Goal: Transaction & Acquisition: Purchase product/service

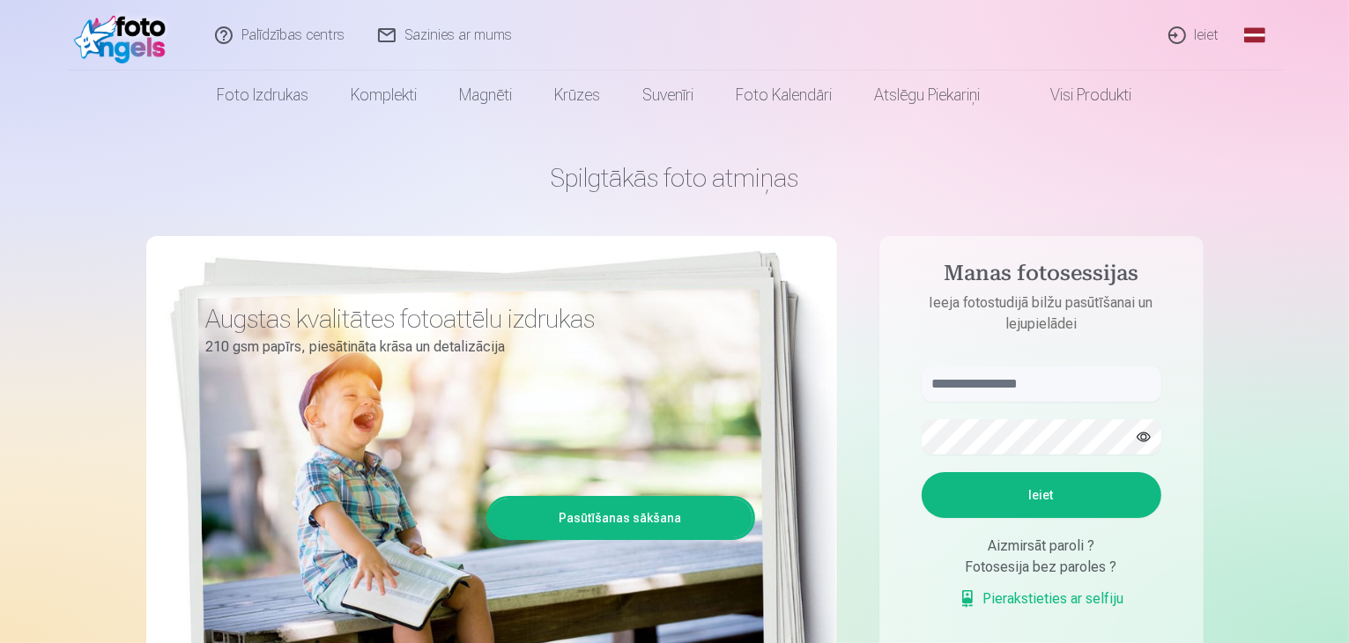
click at [1196, 33] on link "Ieiet" at bounding box center [1194, 35] width 85 height 70
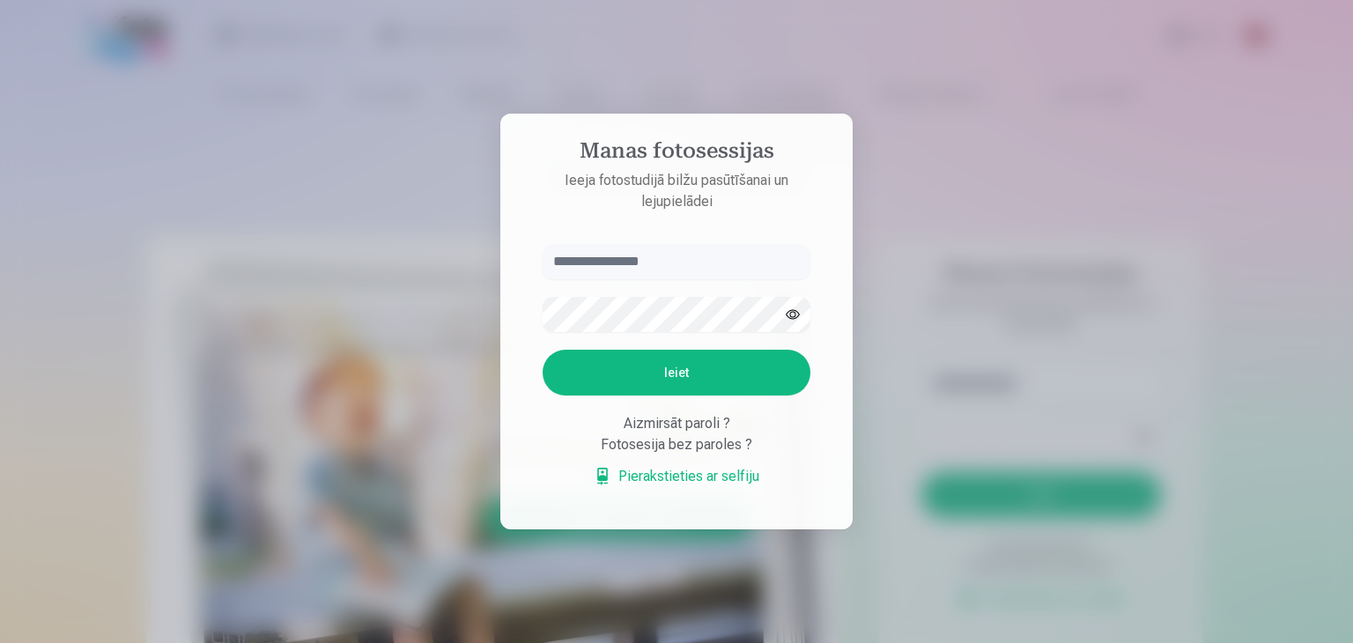
click at [647, 264] on input "text" at bounding box center [677, 261] width 268 height 35
click at [647, 264] on input "*******" at bounding box center [677, 261] width 268 height 35
click at [654, 265] on input "*******" at bounding box center [677, 261] width 268 height 35
type input "**********"
click at [664, 367] on button "Ieiet" at bounding box center [677, 373] width 268 height 46
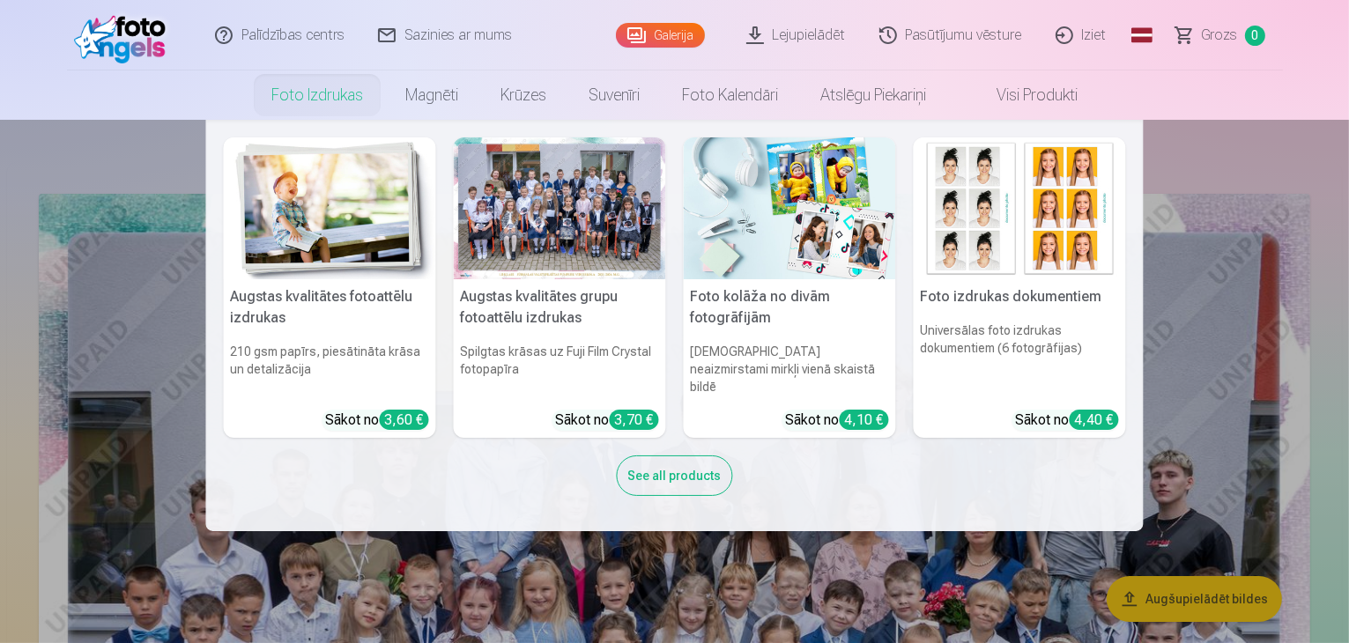
click at [585, 381] on h6 "Spilgtas krāsas uz Fuji Film Crystal fotopapīra" at bounding box center [560, 369] width 212 height 67
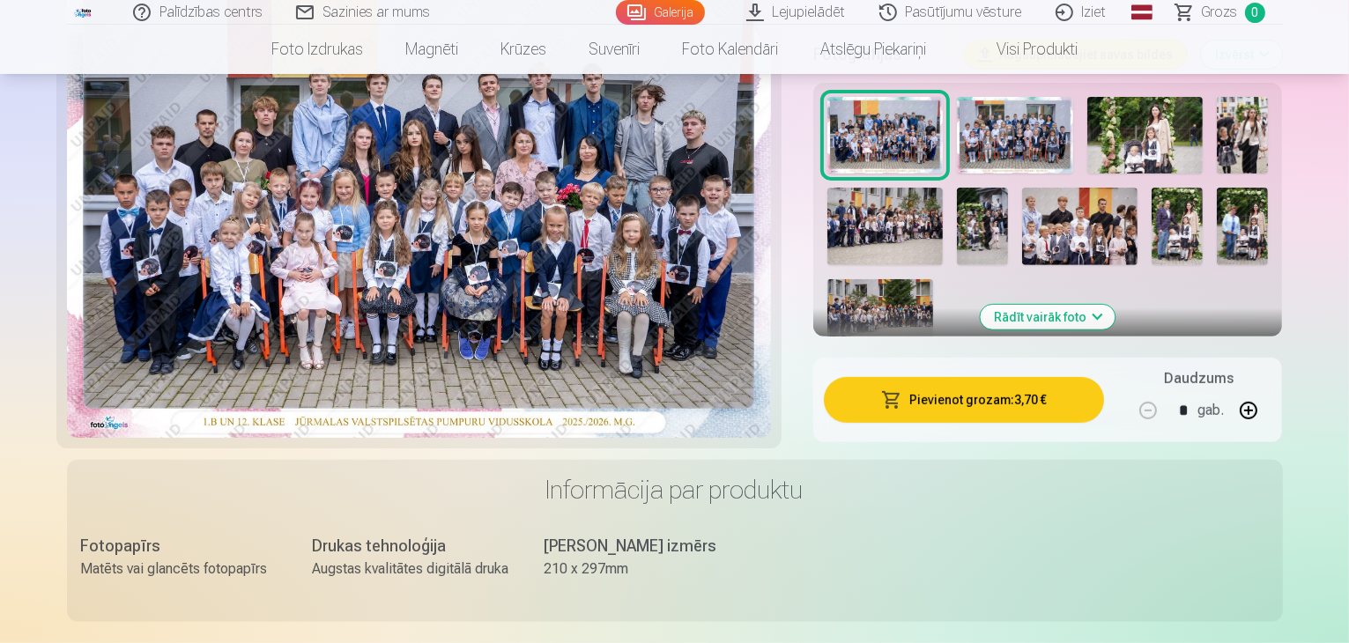
scroll to position [352, 0]
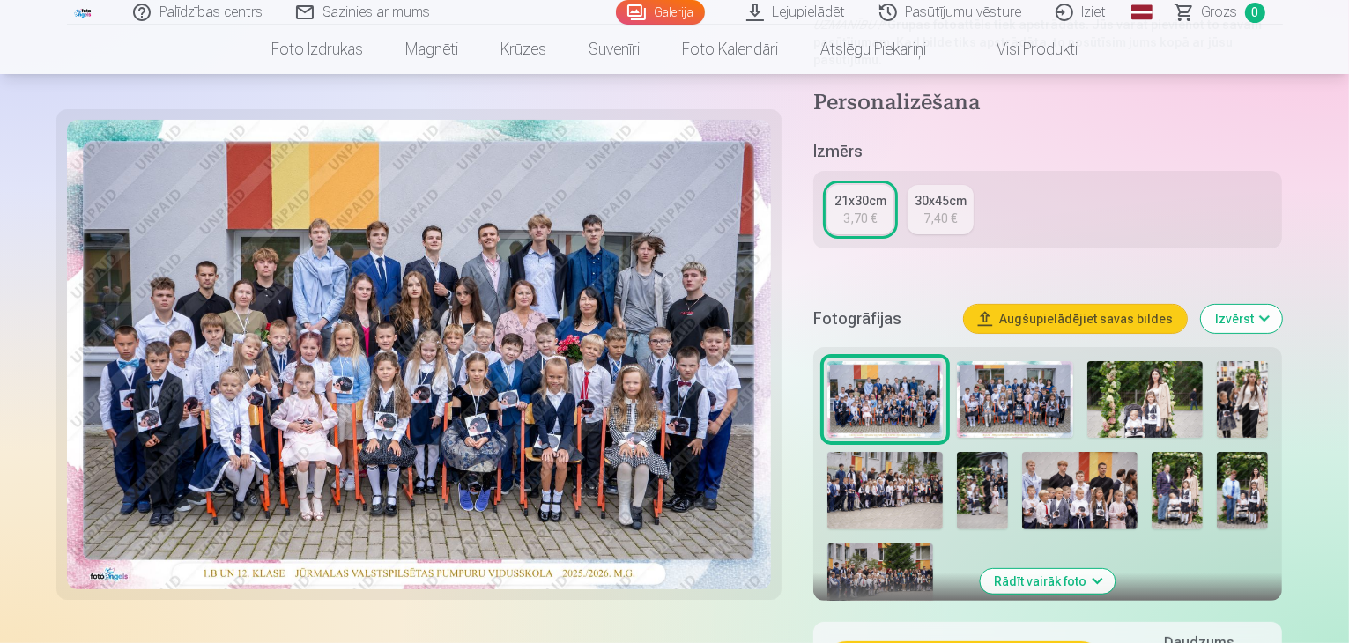
click at [1008, 496] on img at bounding box center [982, 490] width 51 height 77
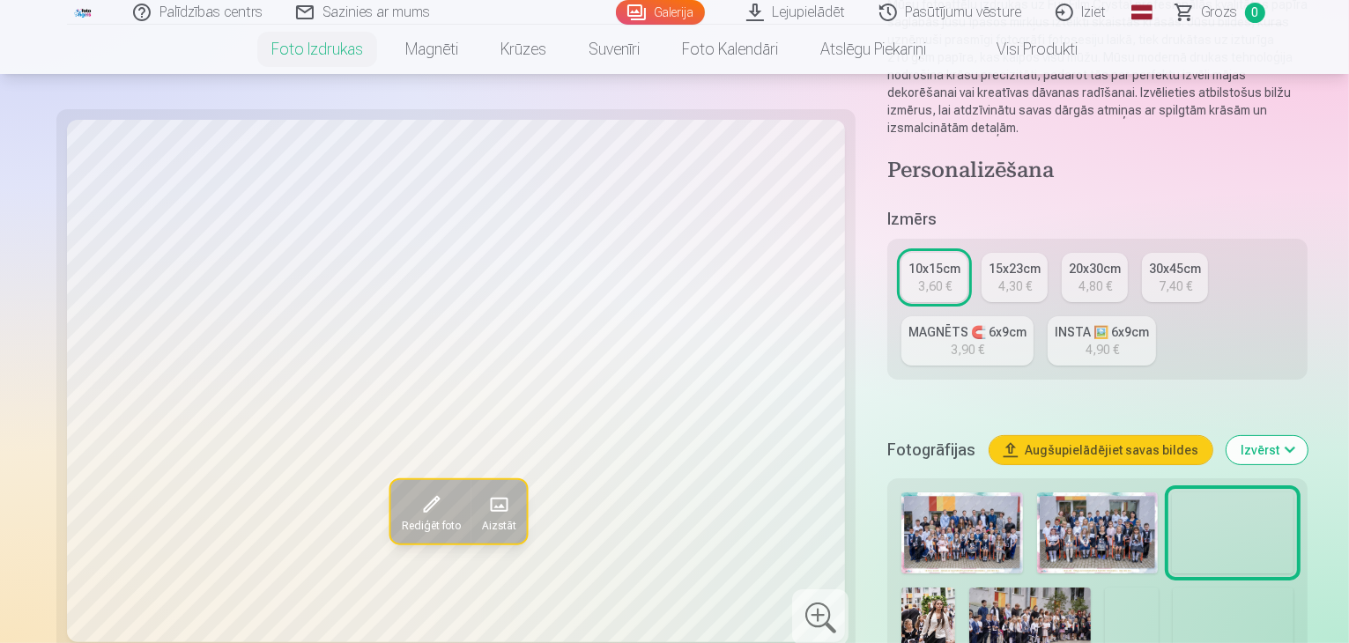
scroll to position [440, 0]
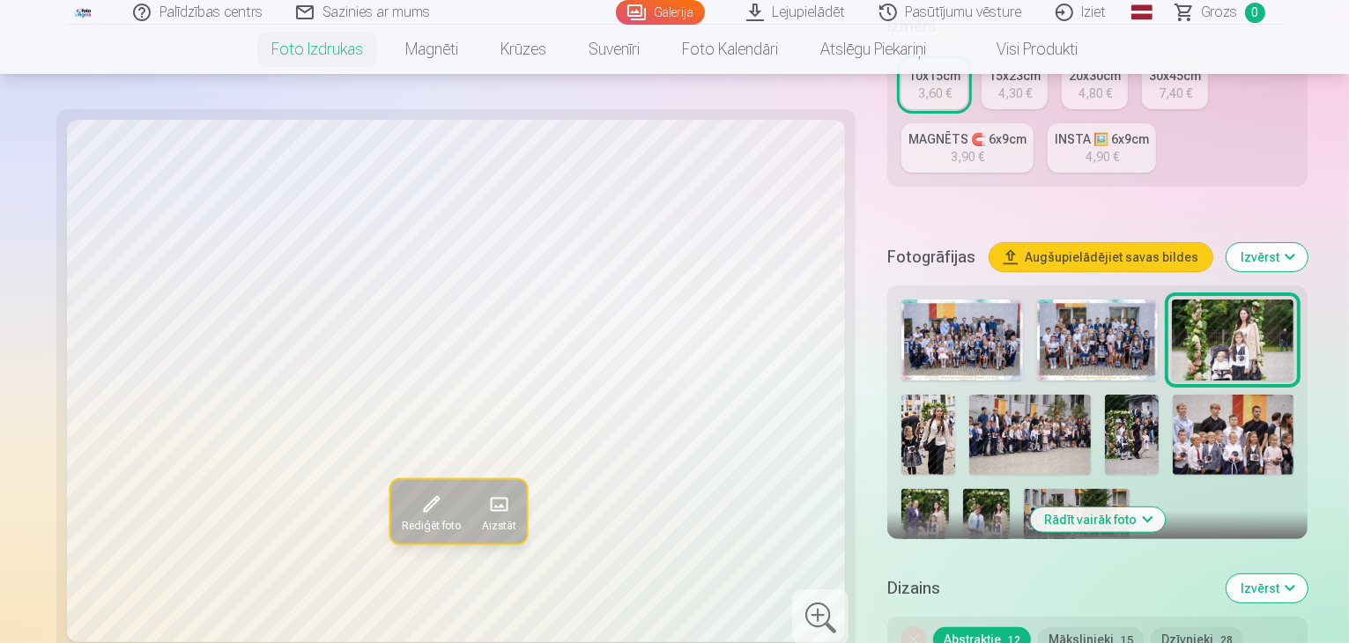
click at [1092, 507] on button "Rādīt vairāk foto" at bounding box center [1097, 519] width 135 height 25
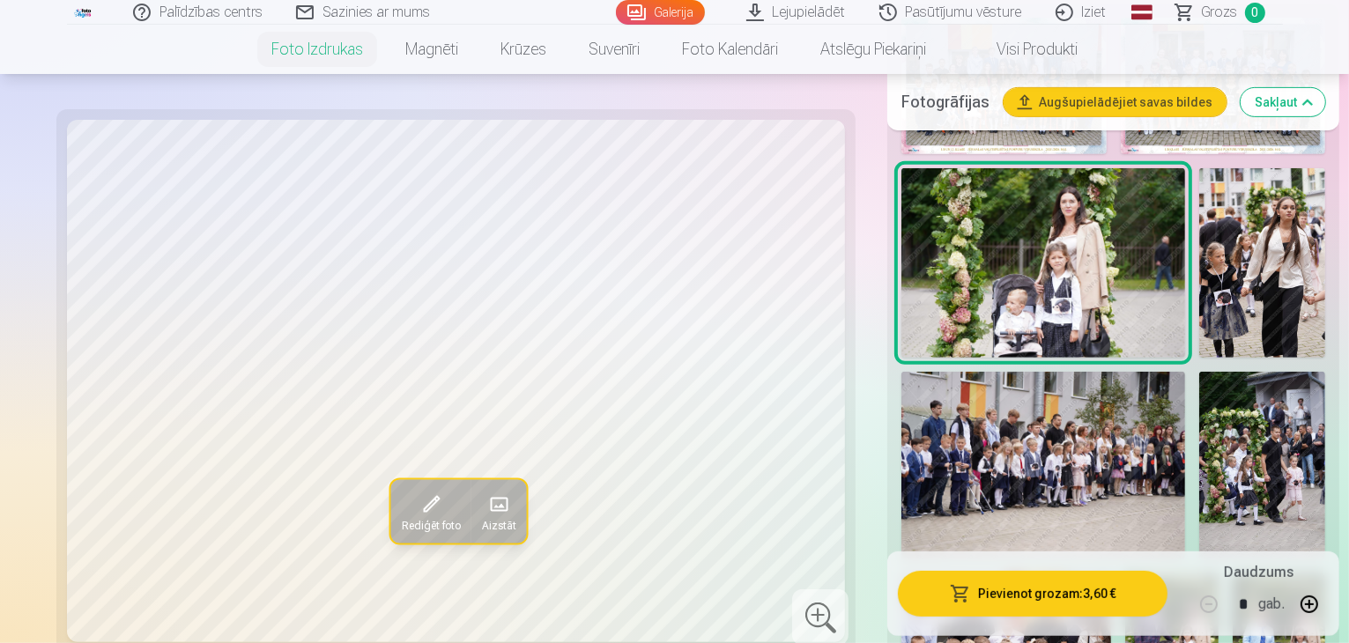
scroll to position [617, 0]
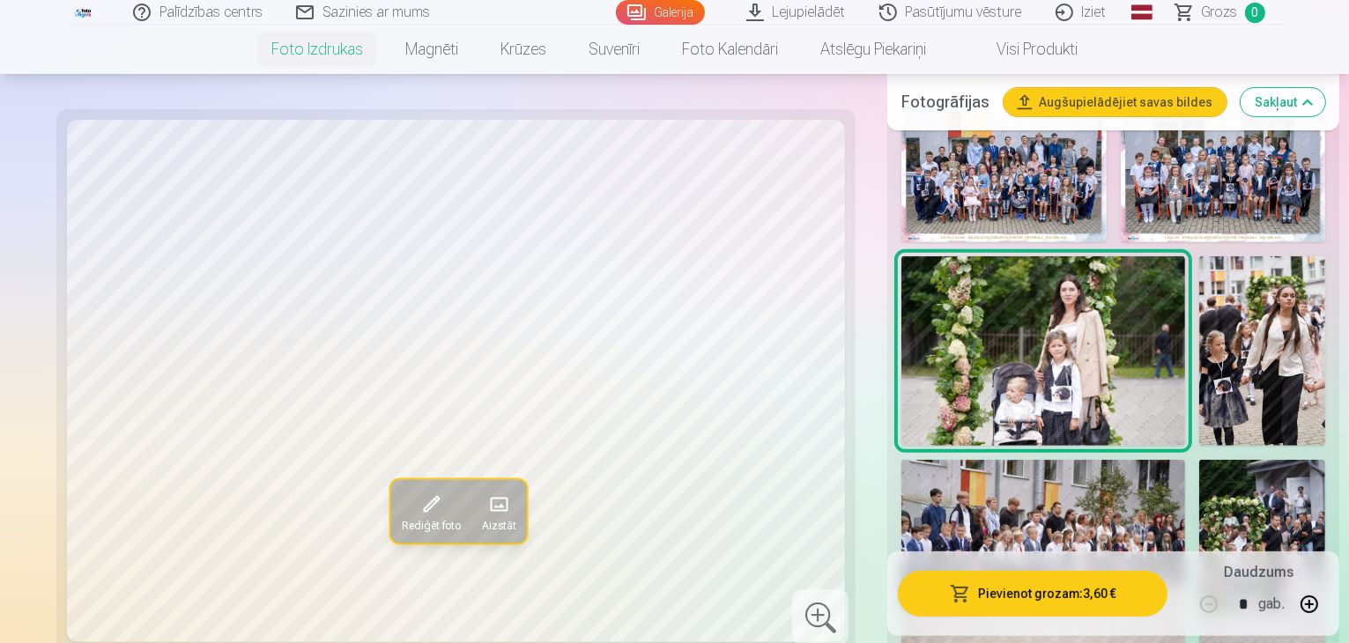
click at [1199, 329] on img at bounding box center [1262, 350] width 126 height 189
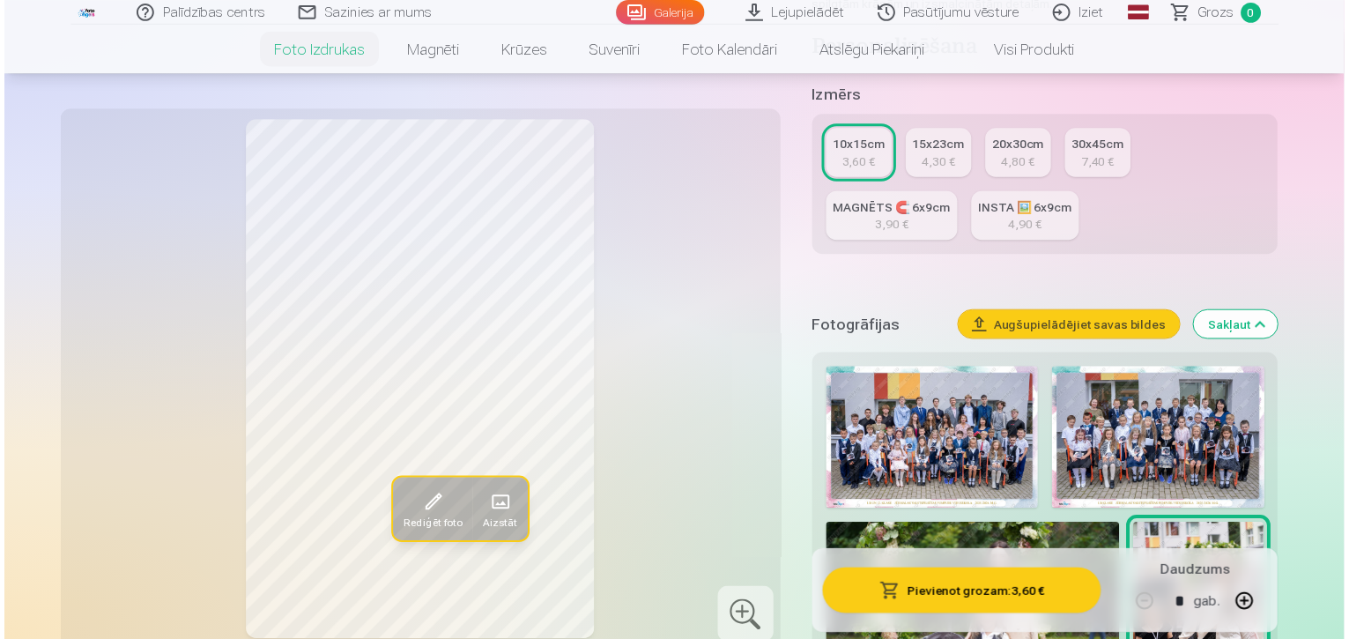
scroll to position [352, 0]
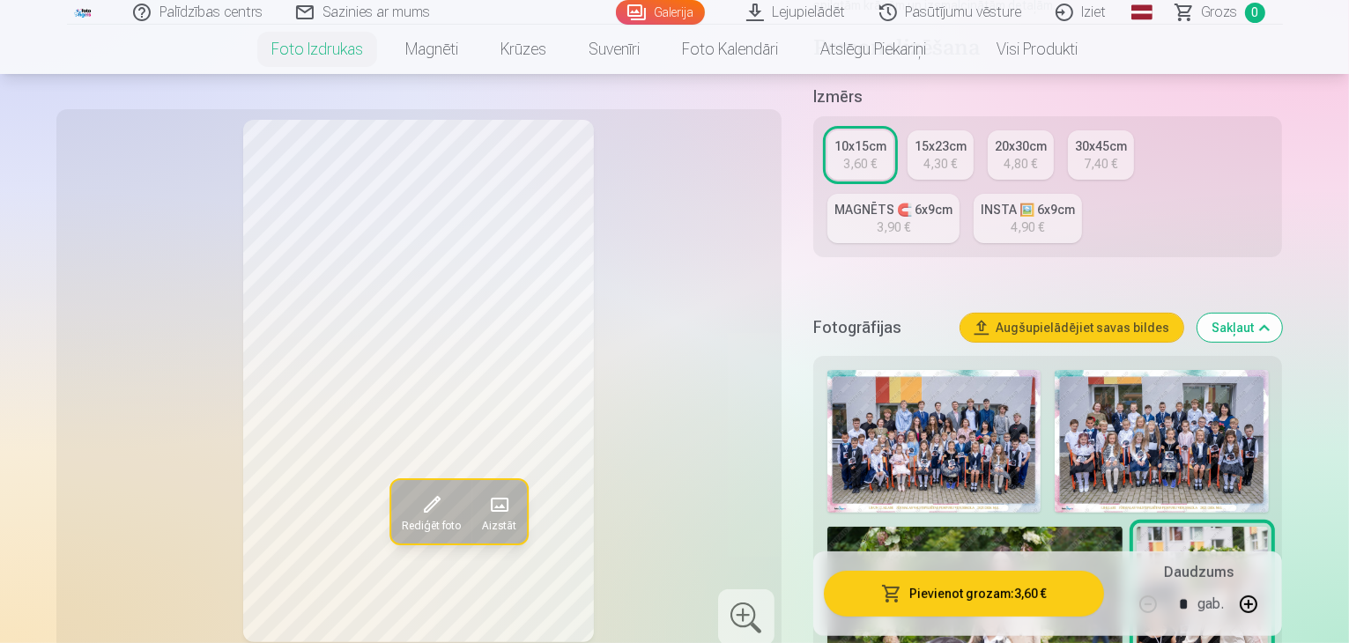
click at [932, 396] on img at bounding box center [933, 441] width 213 height 143
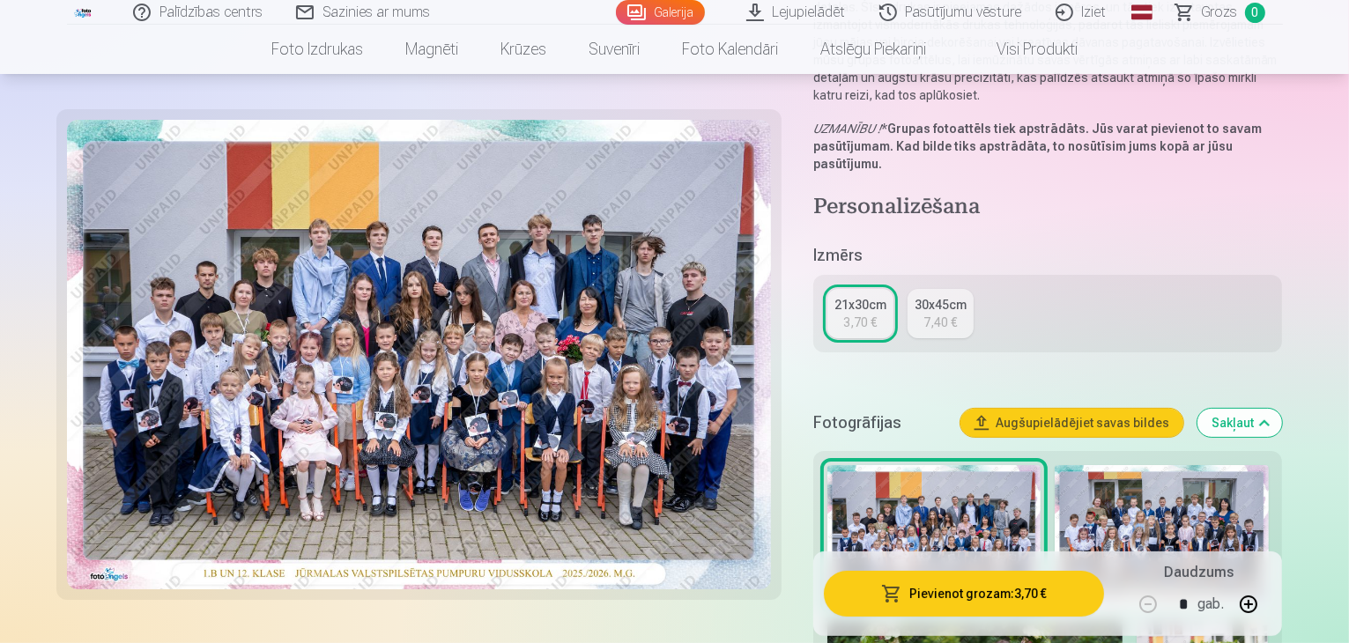
scroll to position [352, 0]
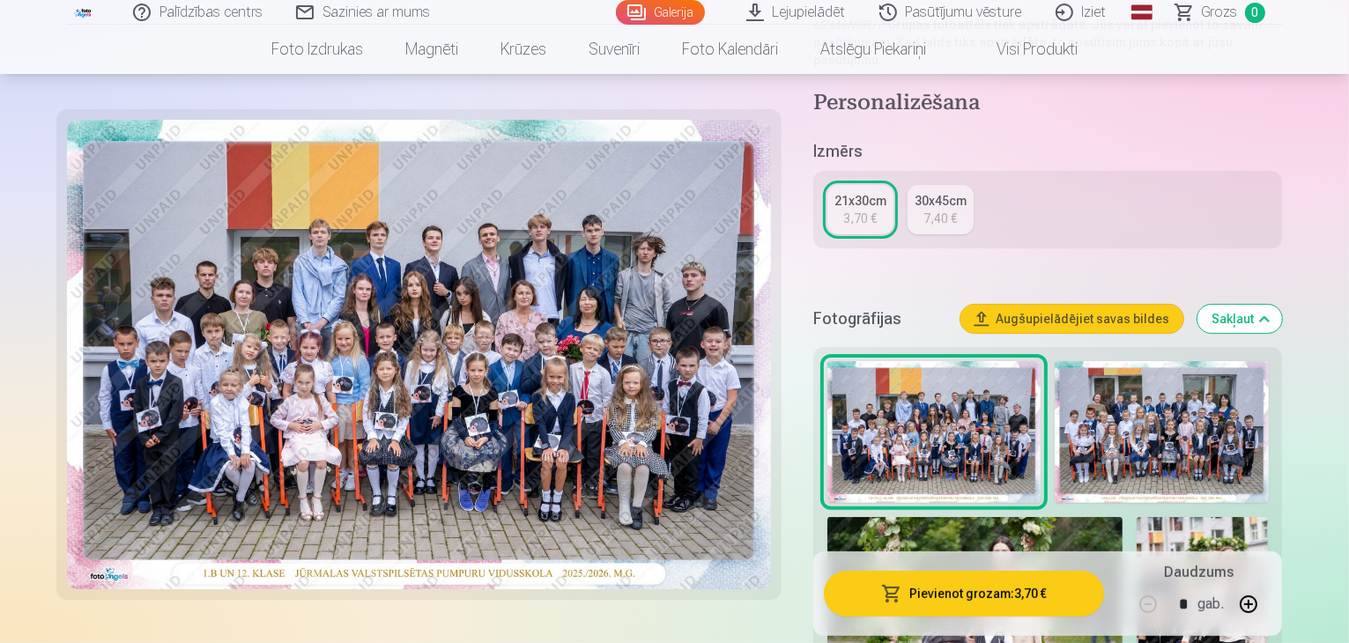
click at [1062, 596] on button "Pievienot grozam : 3,70 €" at bounding box center [964, 594] width 281 height 46
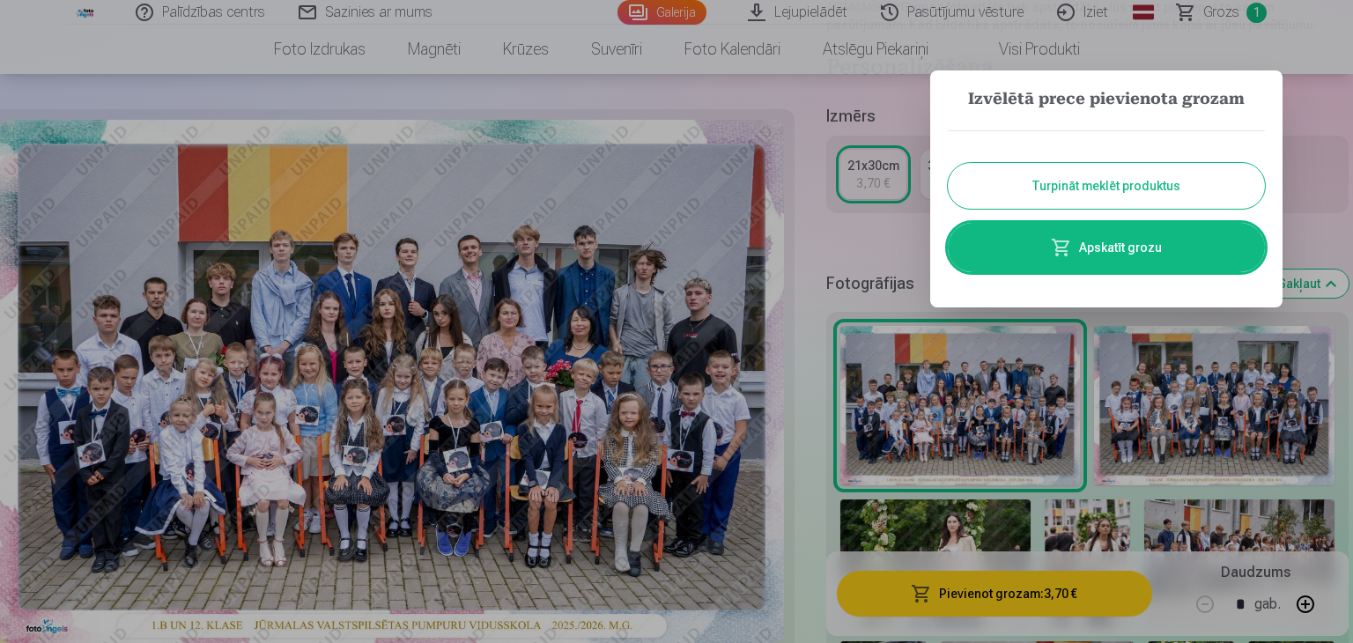
click at [1231, 187] on button "Turpināt meklēt produktus" at bounding box center [1106, 186] width 317 height 46
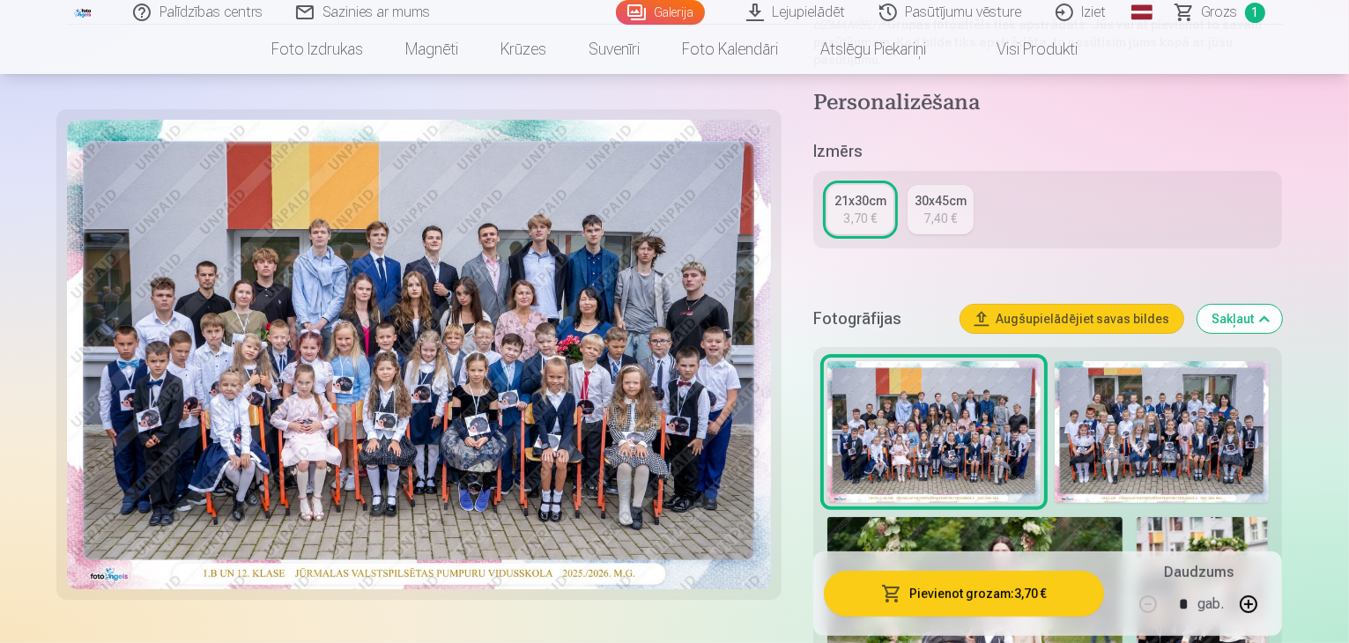
click at [1234, 424] on img at bounding box center [1160, 432] width 213 height 143
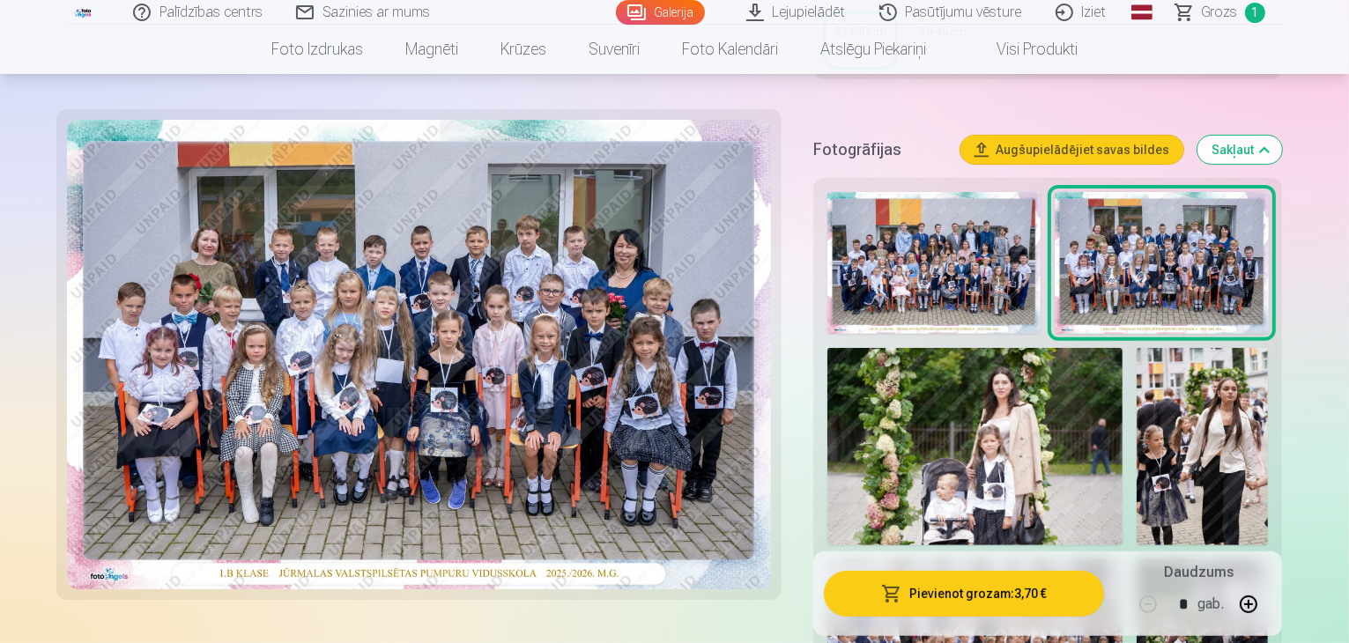
scroll to position [529, 0]
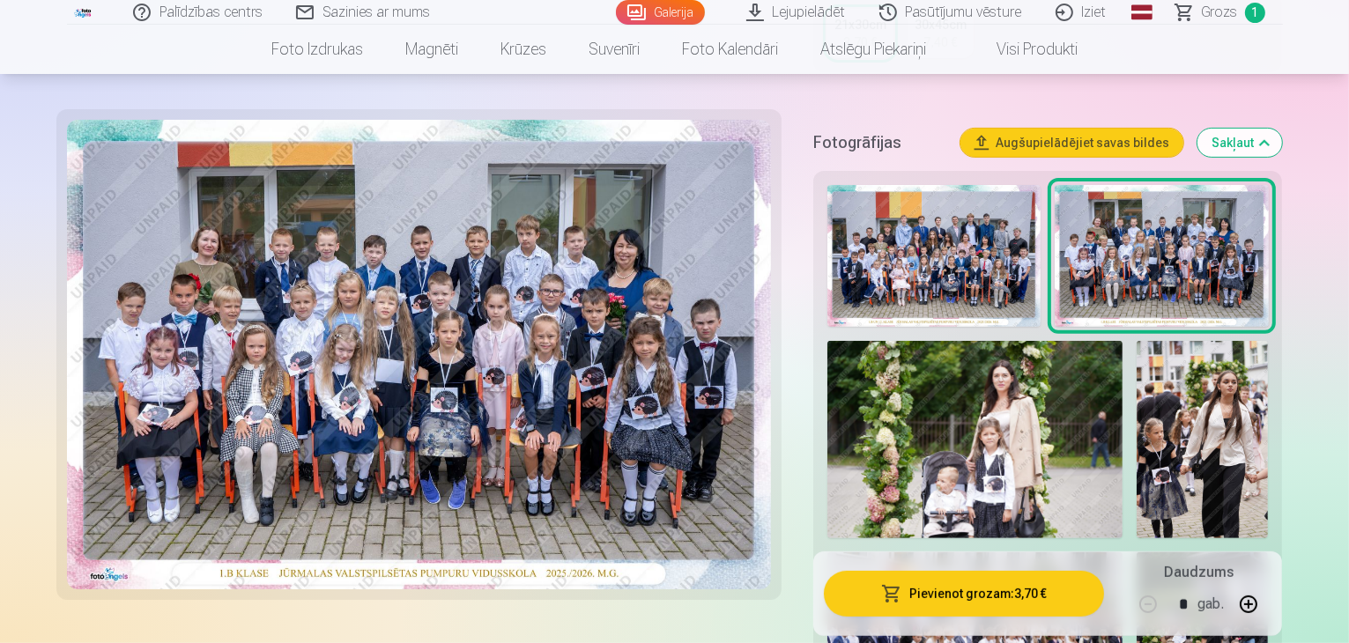
click at [1069, 596] on button "Pievienot grozam : 3,70 €" at bounding box center [964, 594] width 281 height 46
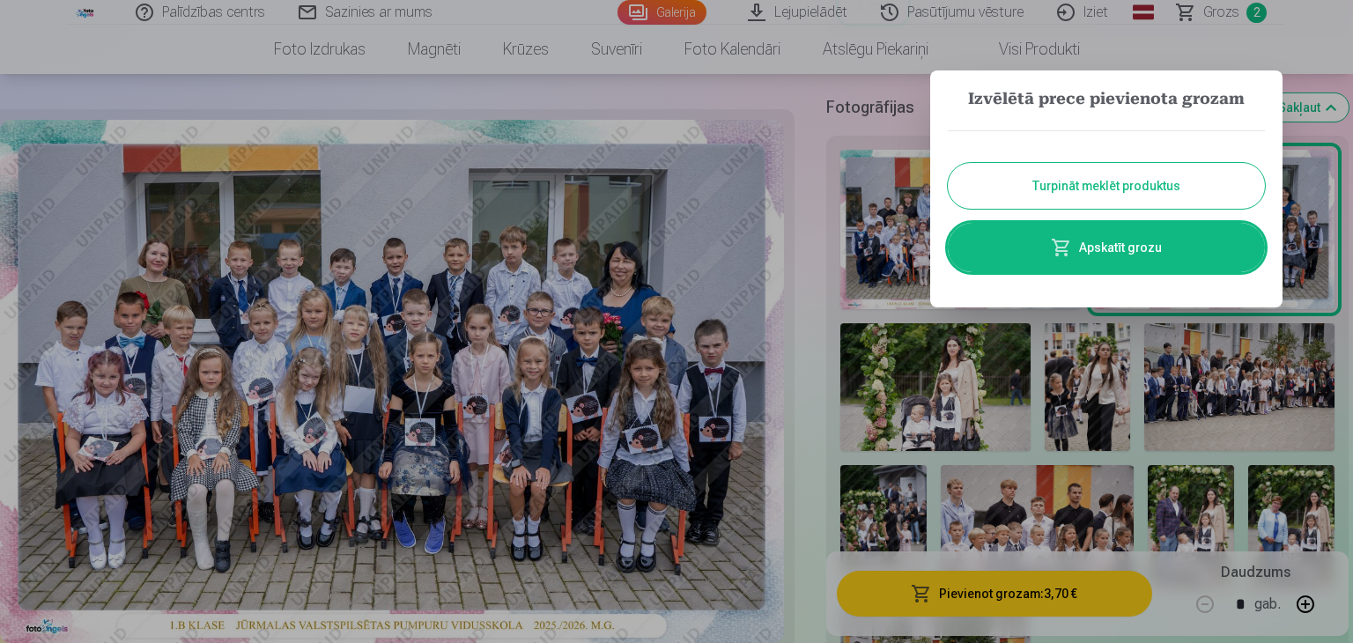
click at [1139, 188] on button "Turpināt meklēt produktus" at bounding box center [1106, 186] width 317 height 46
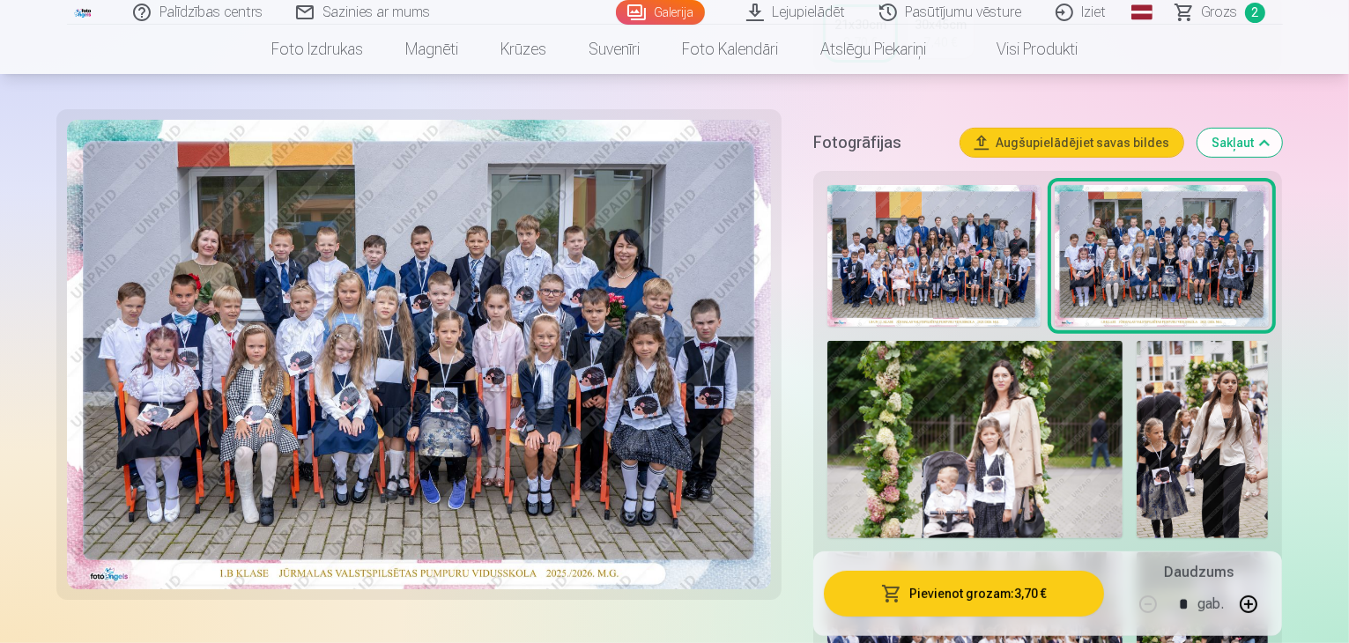
click at [934, 351] on img at bounding box center [975, 439] width 296 height 197
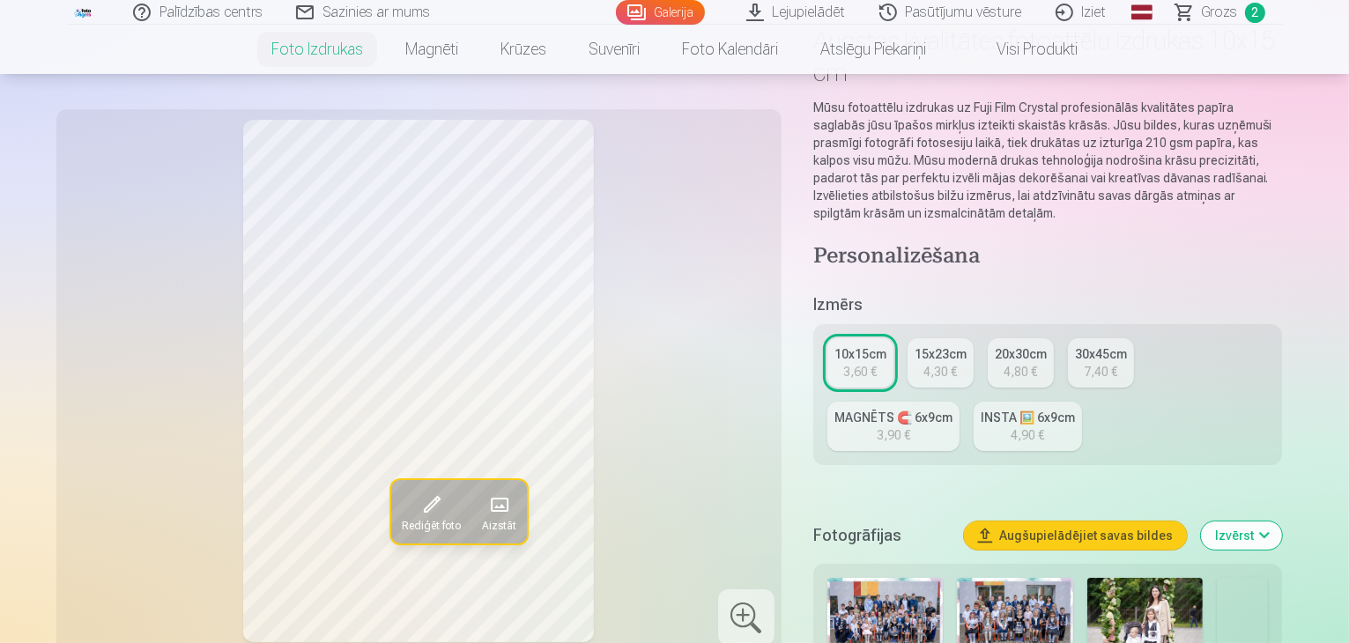
scroll to position [176, 0]
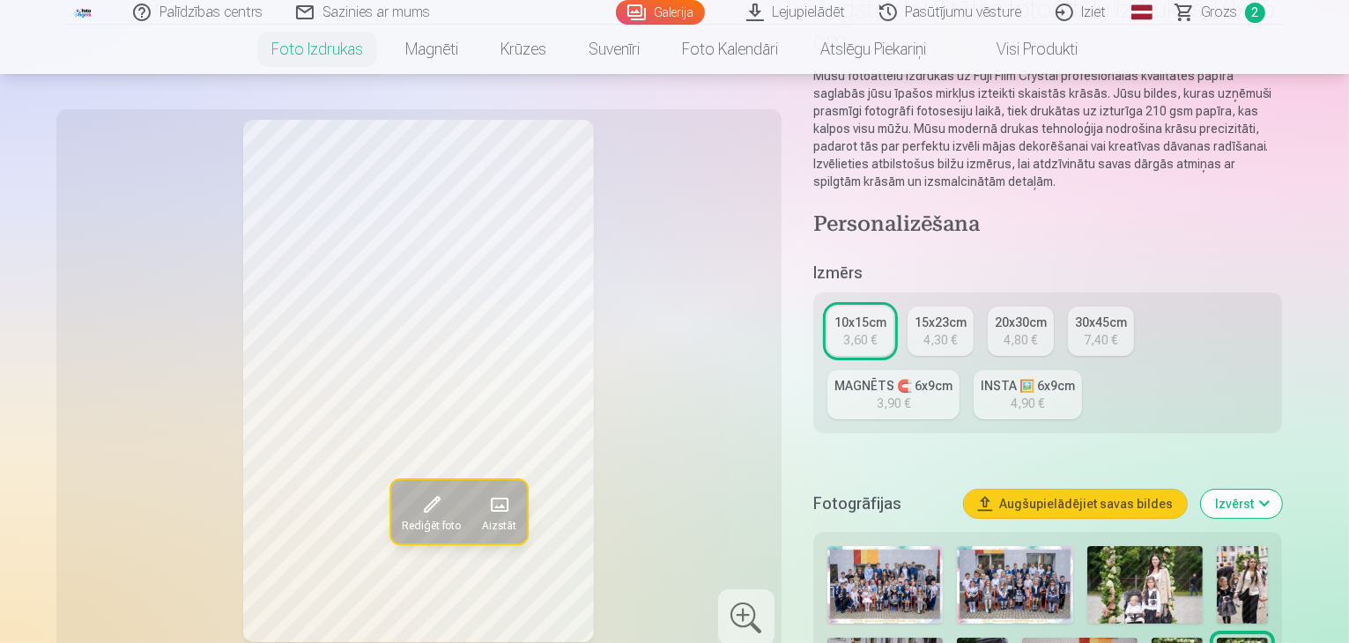
click at [966, 314] on div "15x23cm" at bounding box center [940, 323] width 52 height 18
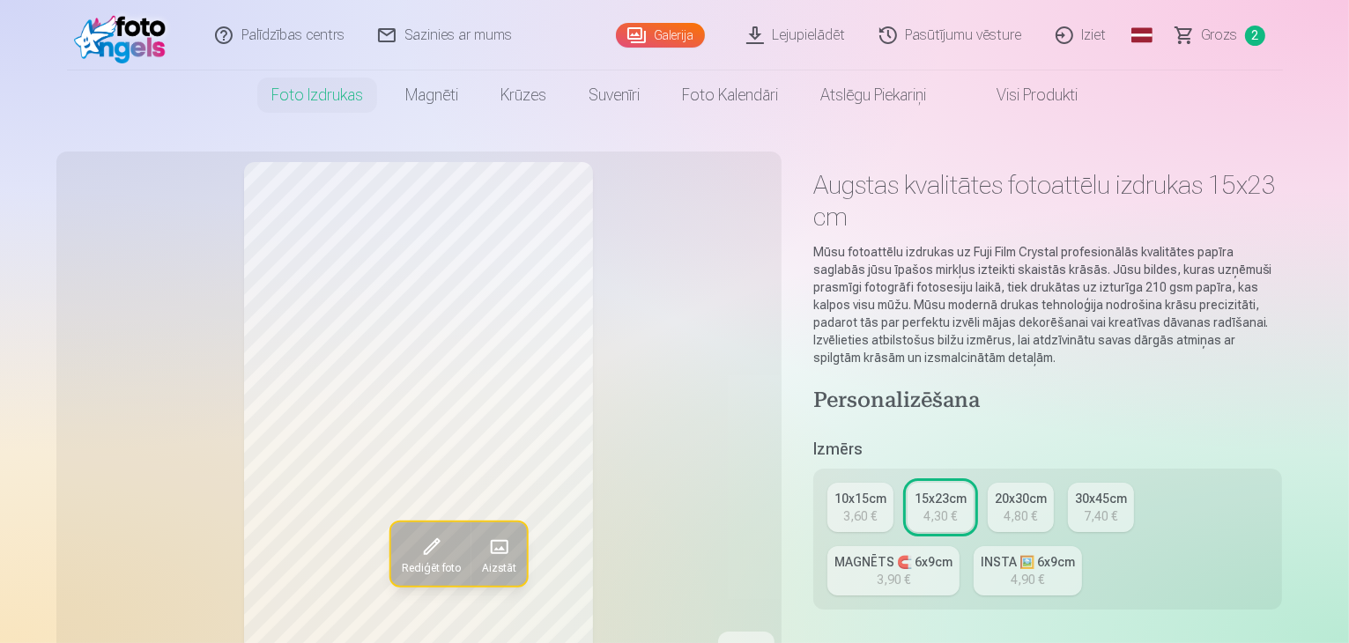
click at [959, 546] on link "MAGNĒTS 🧲 6x9cm 3,90 €" at bounding box center [893, 570] width 132 height 49
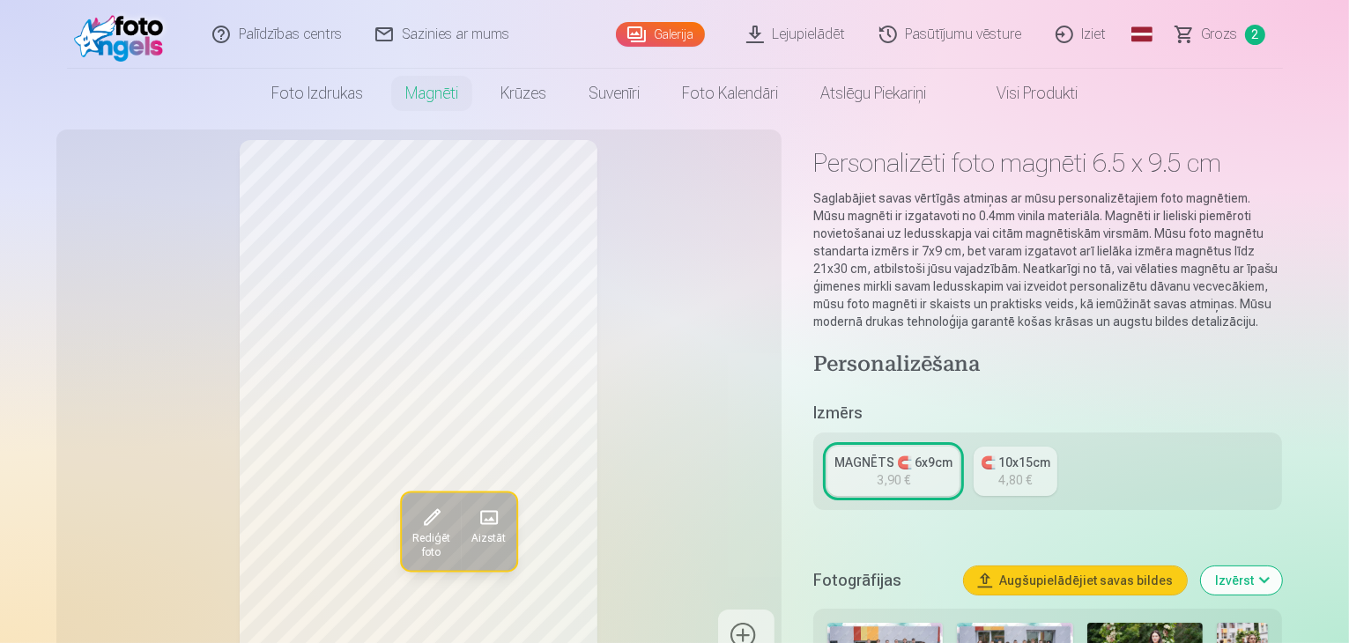
scroll to position [176, 0]
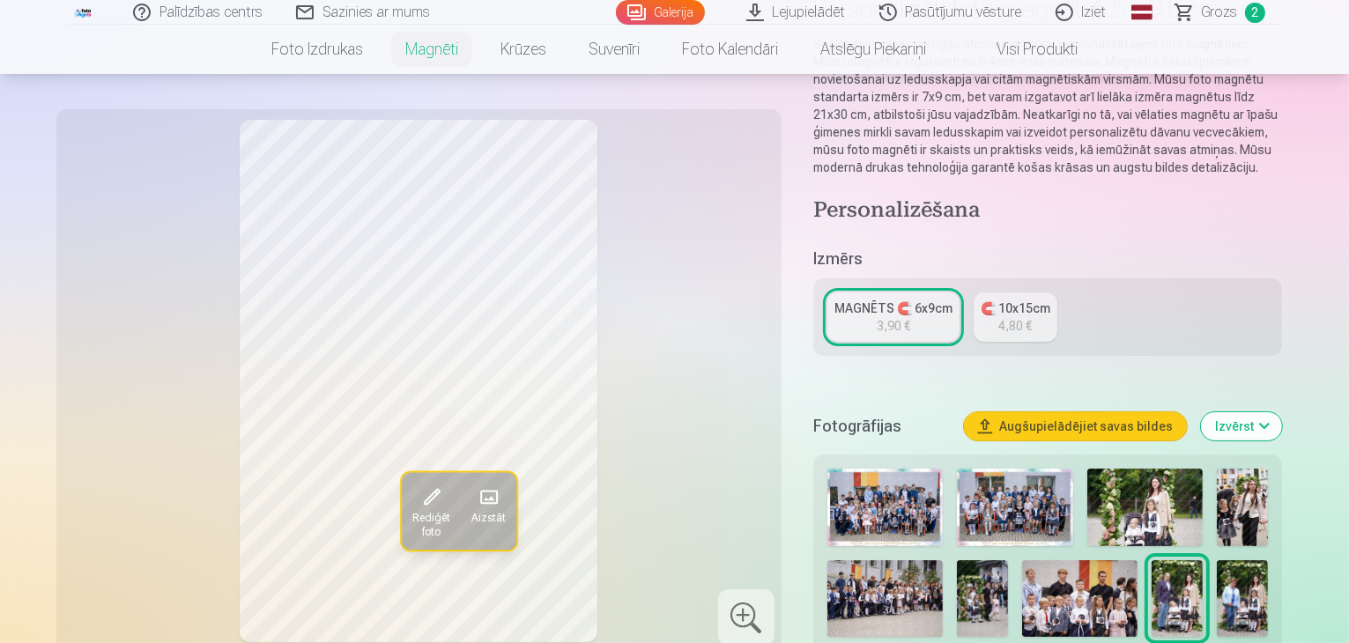
click at [943, 484] on img at bounding box center [884, 508] width 115 height 78
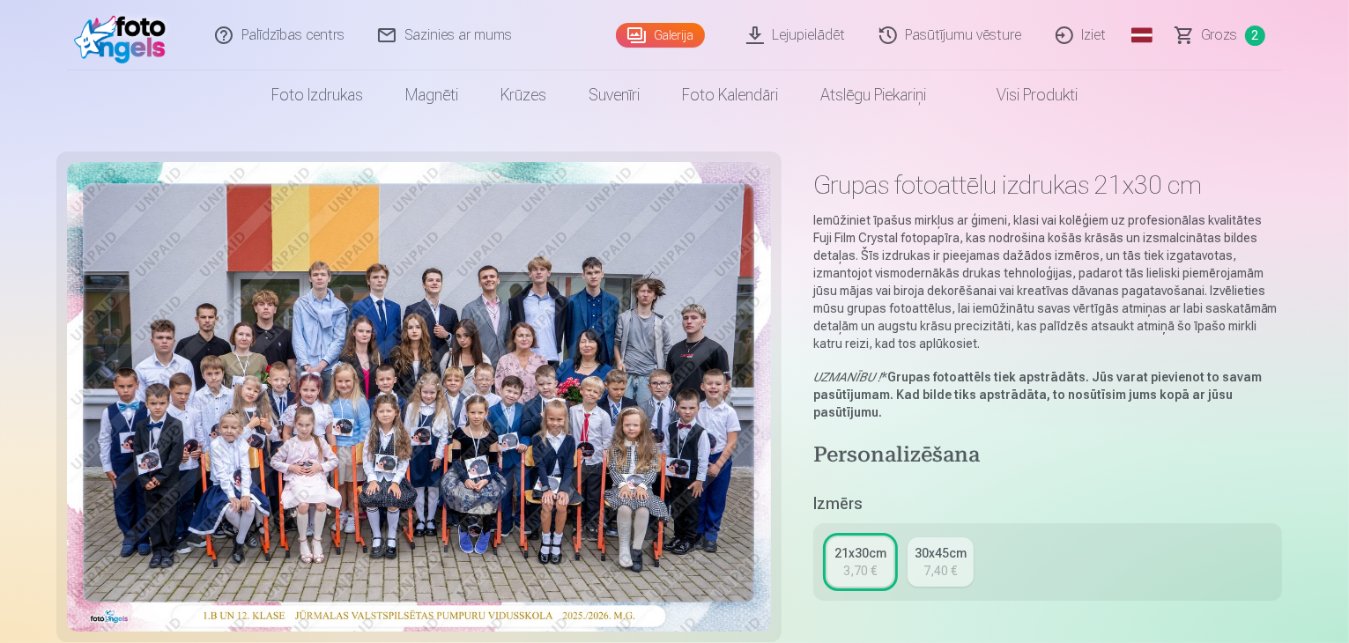
click at [677, 35] on link "Galerija" at bounding box center [660, 35] width 89 height 25
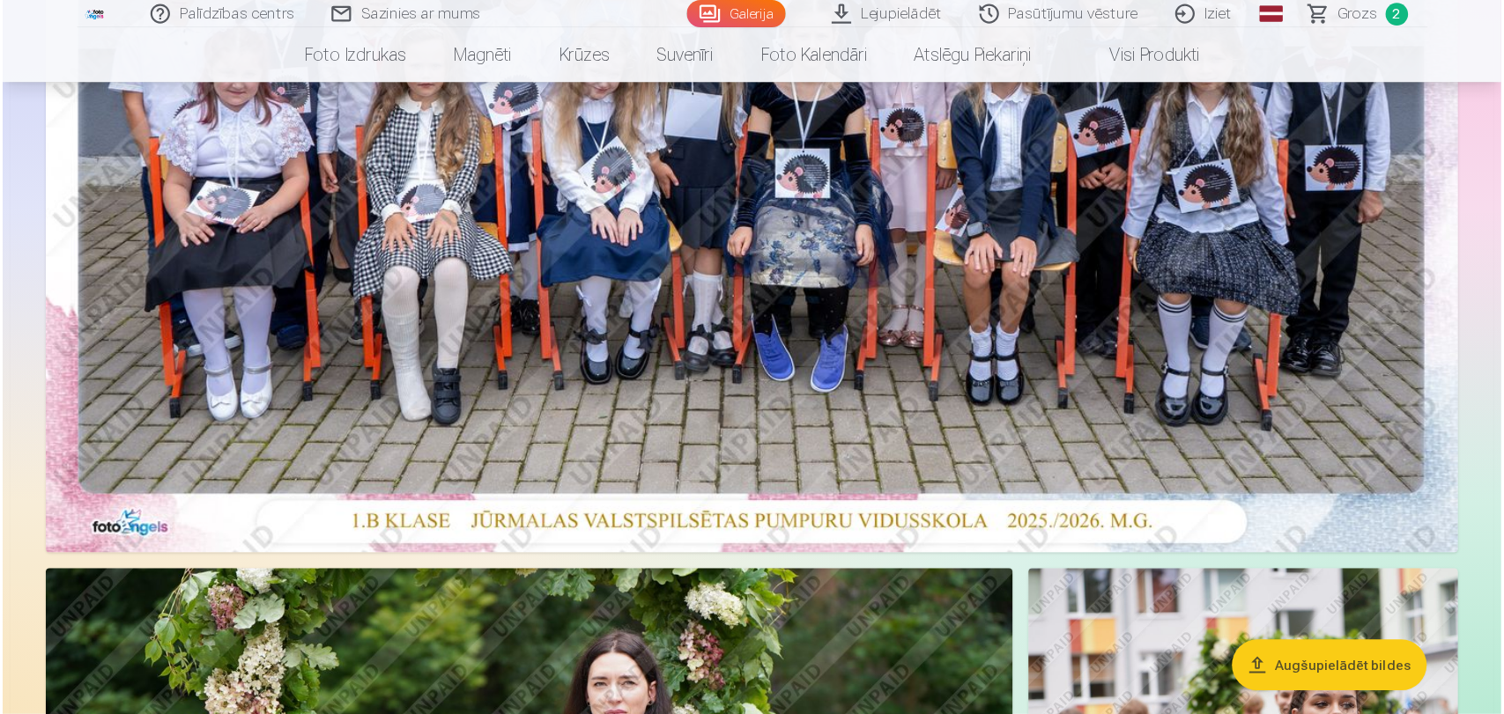
scroll to position [1409, 0]
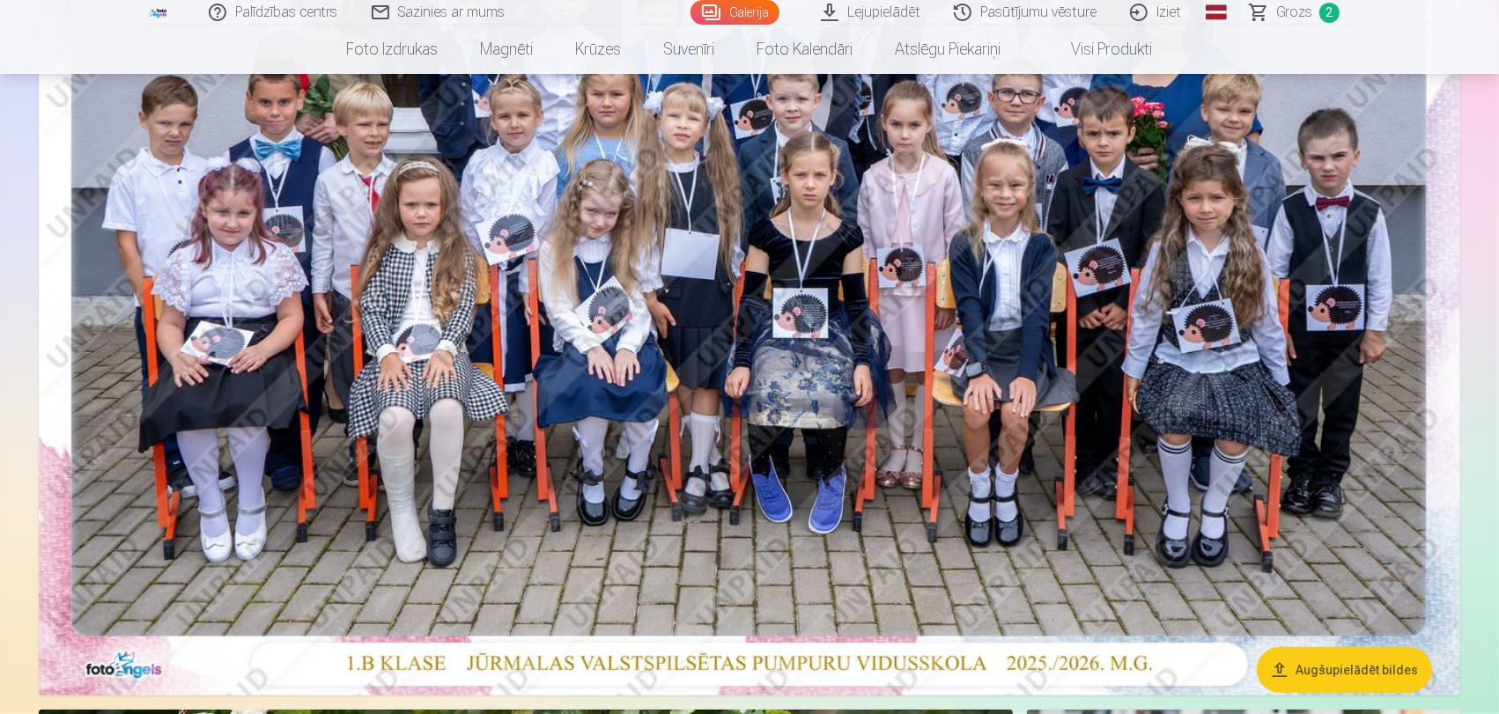
drag, startPoint x: 1347, startPoint y: 2, endPoint x: 910, endPoint y: 418, distance: 603.8
click at [910, 418] on img at bounding box center [750, 221] width 1422 height 949
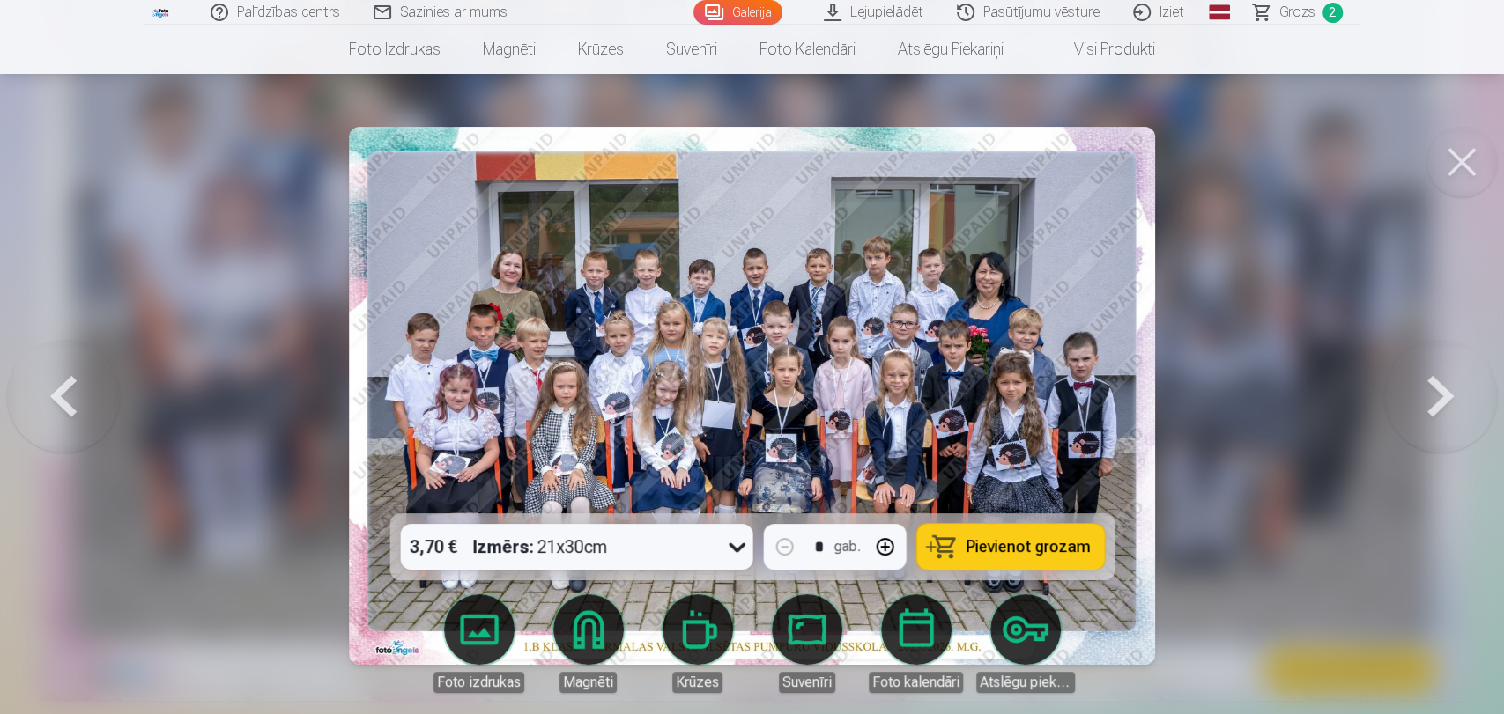
click at [1348, 157] on button at bounding box center [1461, 162] width 70 height 70
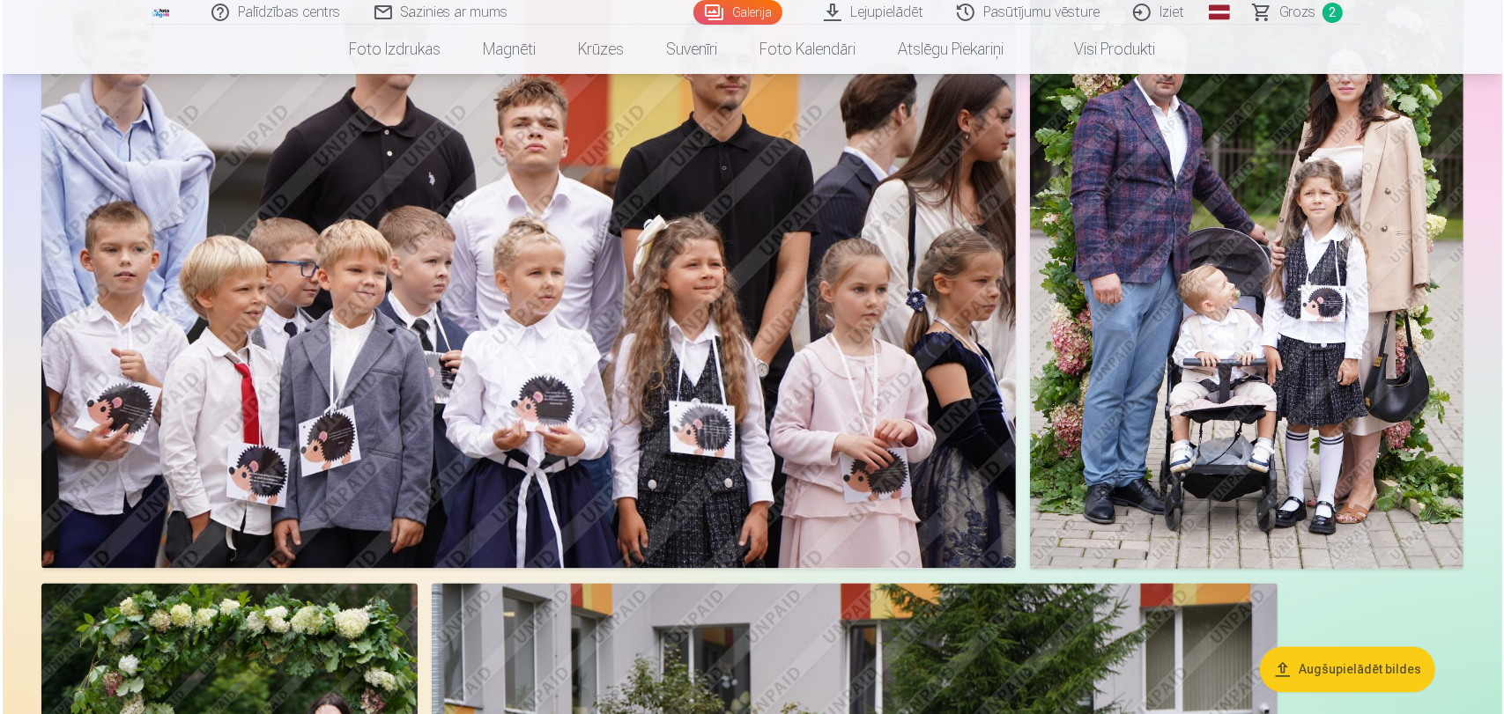
scroll to position [3560, 0]
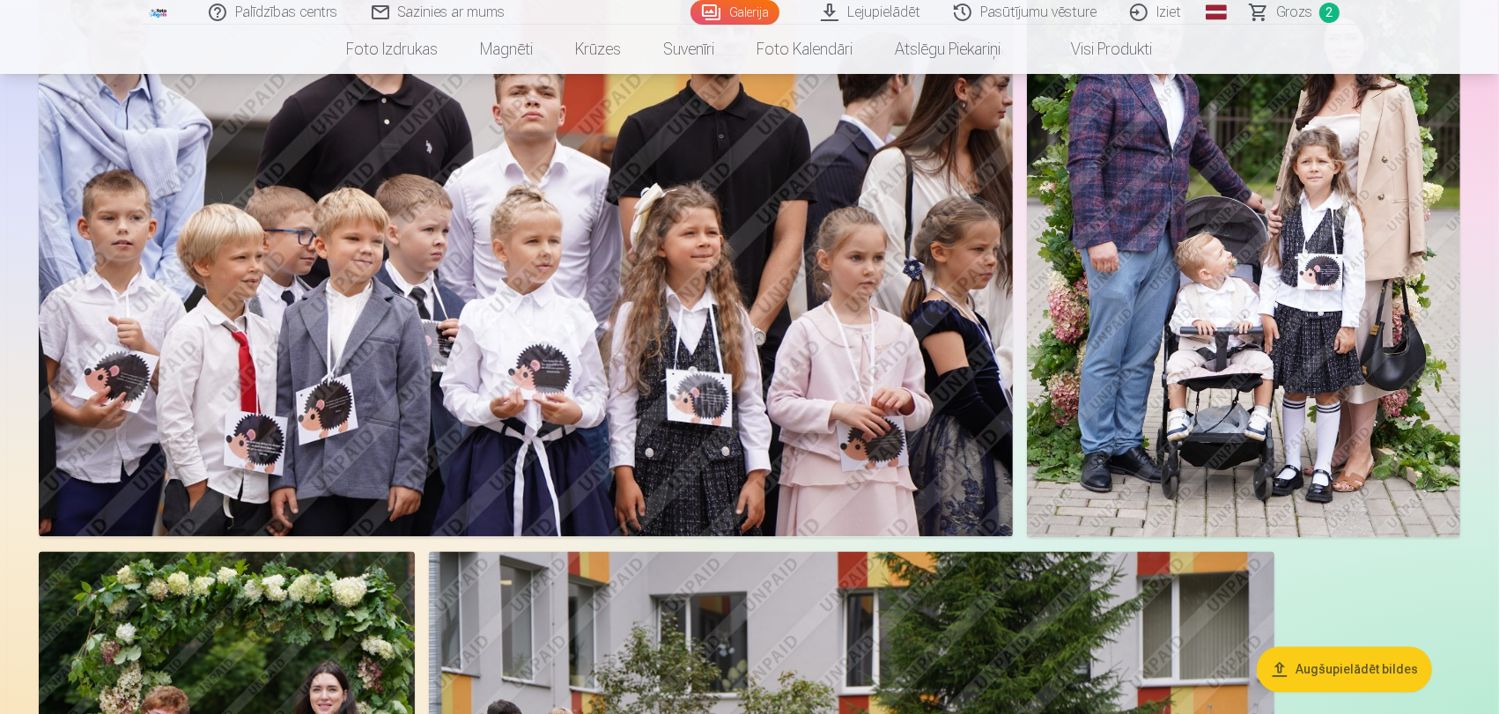
click at [759, 494] on img at bounding box center [526, 211] width 974 height 649
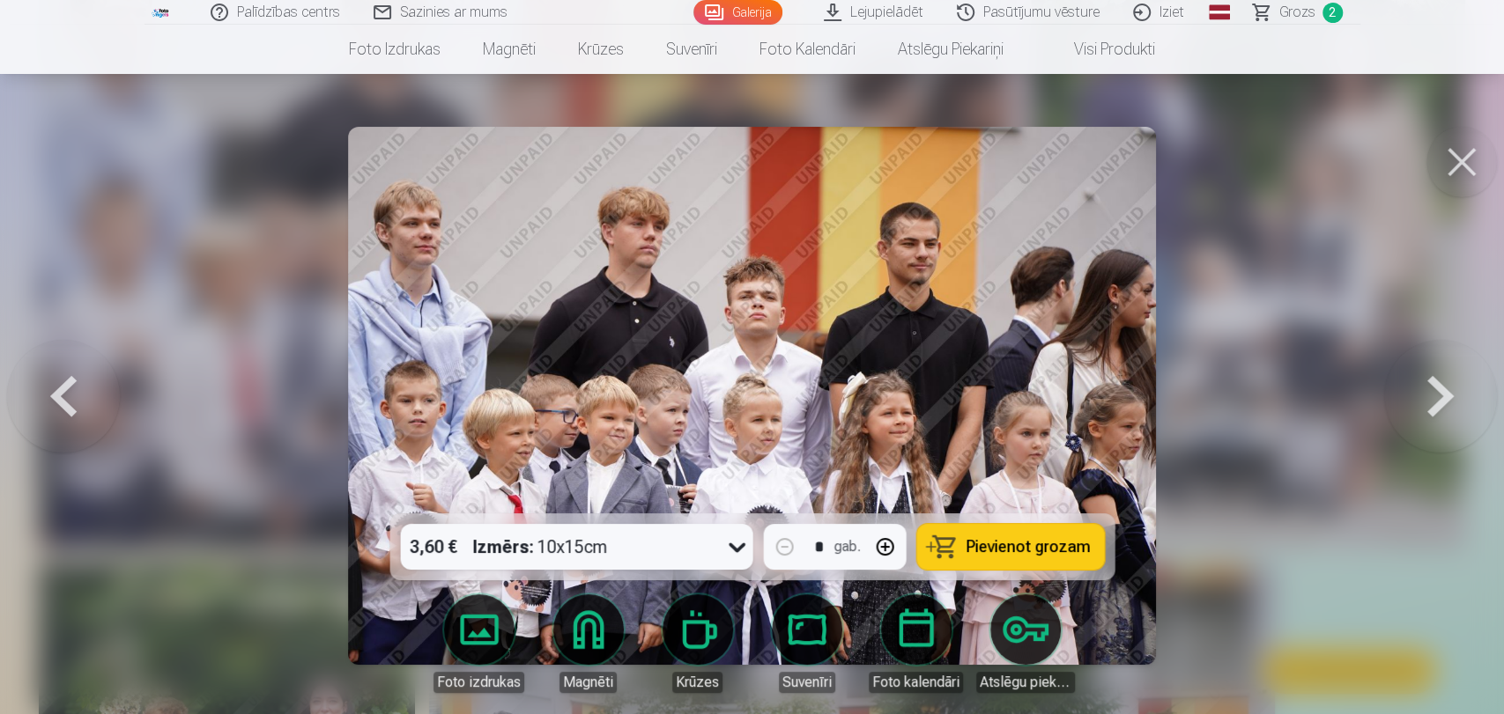
click at [684, 553] on div "3,60 € Izmērs : 10x15cm" at bounding box center [559, 547] width 319 height 46
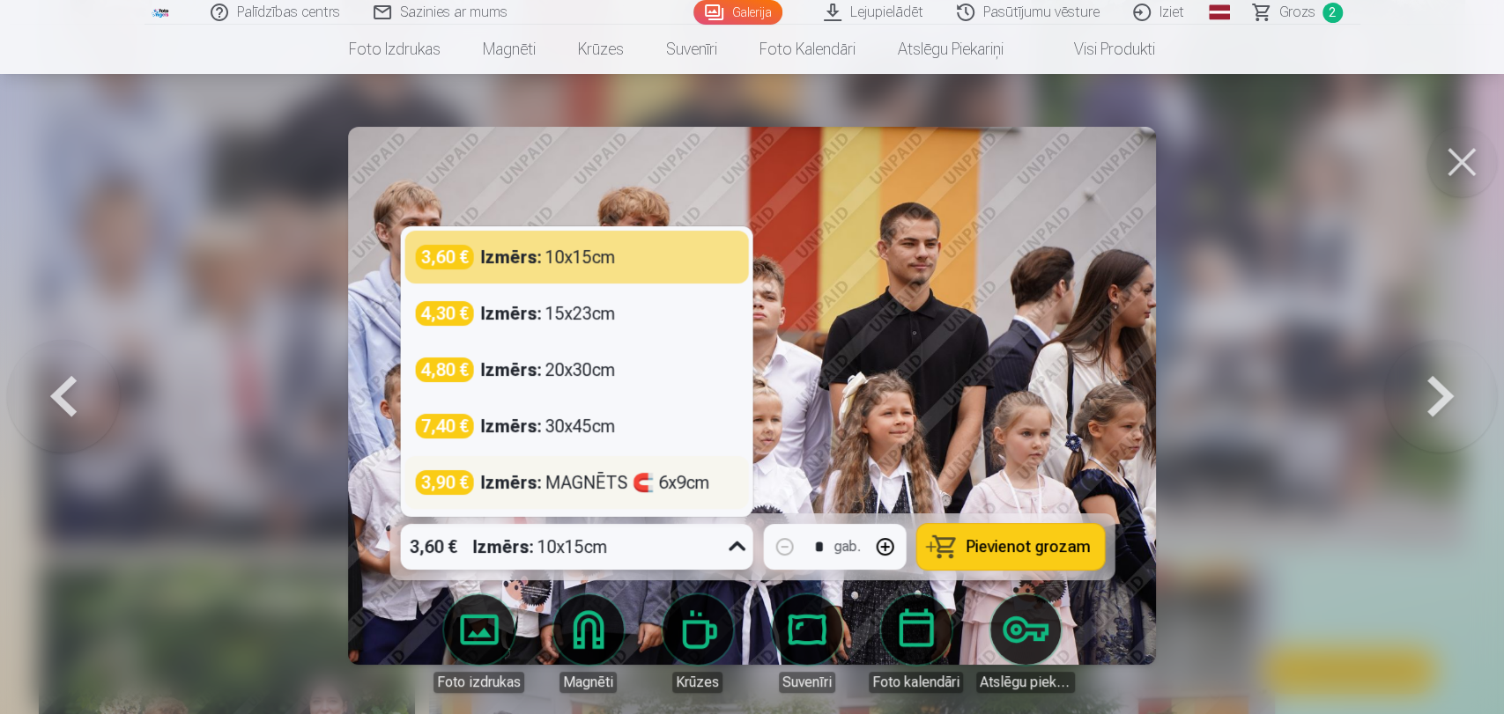
click at [683, 504] on div "3,90 € Izmērs : MAGNĒTS 🧲 6x9cm" at bounding box center [576, 482] width 344 height 53
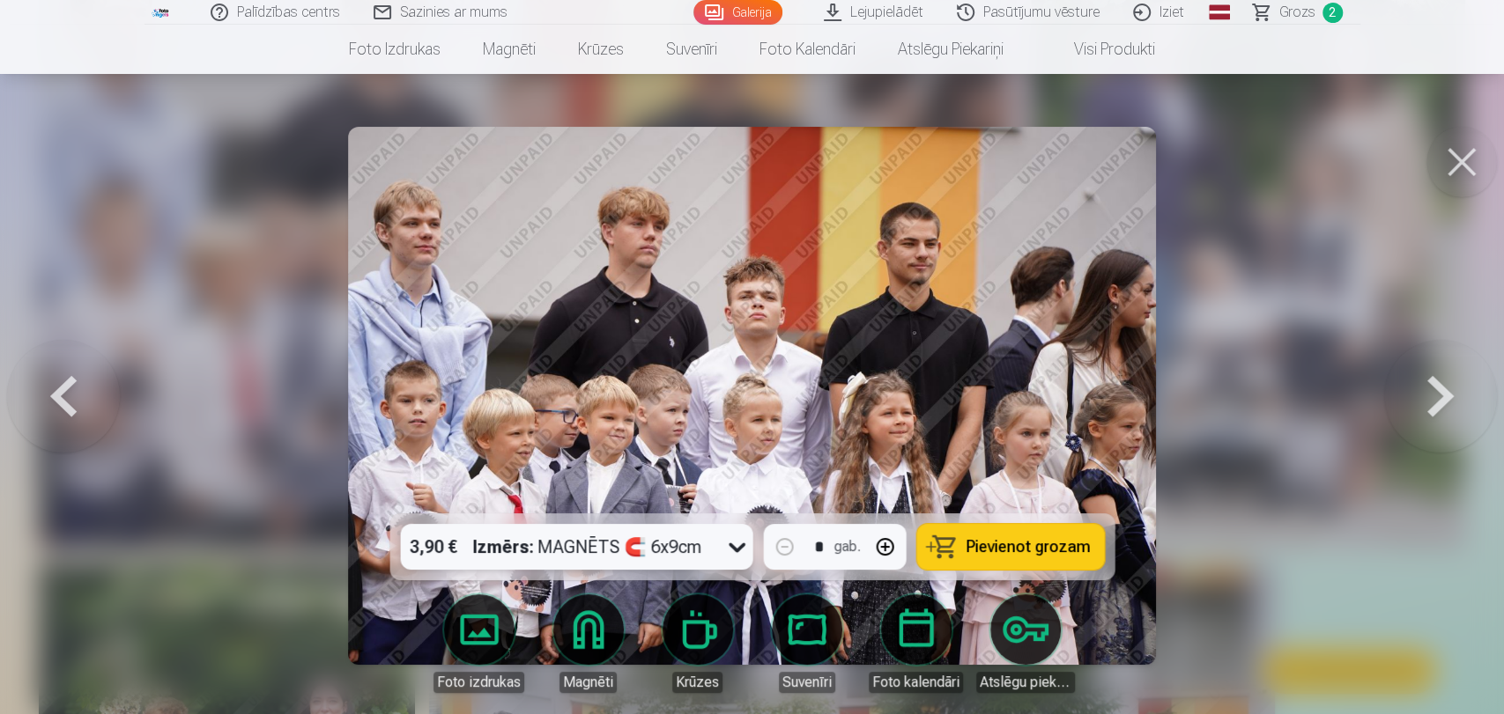
click at [714, 556] on div "3,90 € Izmērs : MAGNĒTS 🧲 6x9cm" at bounding box center [559, 547] width 319 height 46
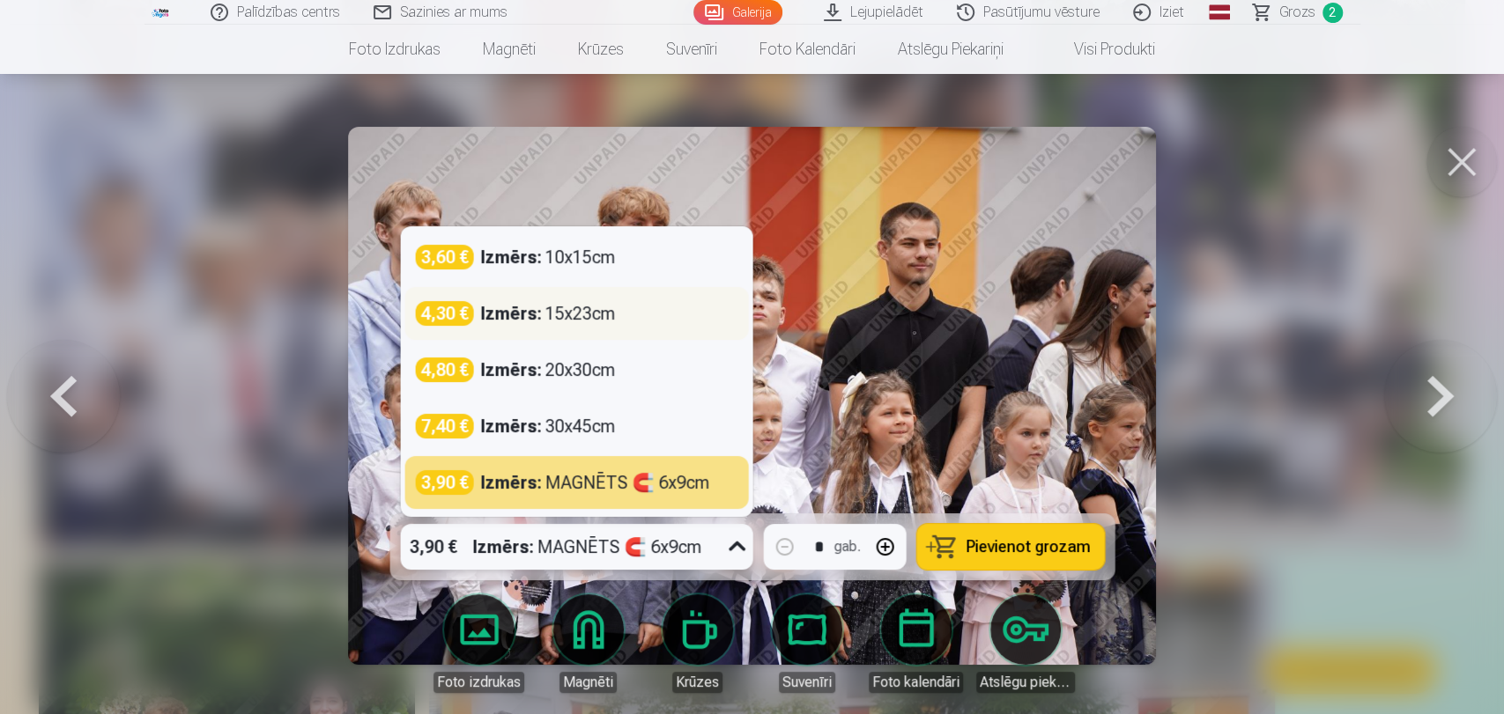
click at [653, 312] on div "4,30 € Izmērs : 15x23cm" at bounding box center [576, 313] width 322 height 25
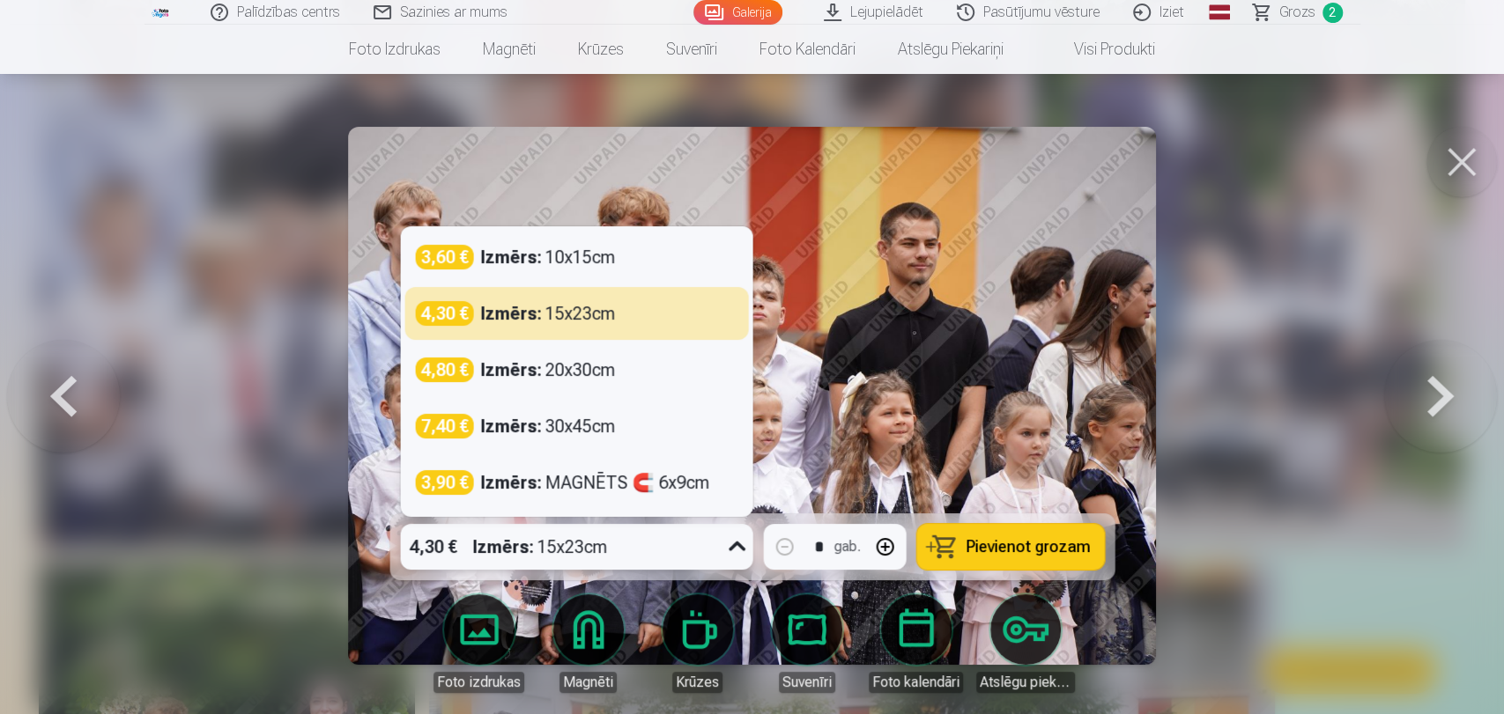
click at [677, 546] on div "4,30 € Izmērs : 15x23cm" at bounding box center [559, 547] width 319 height 46
click at [495, 620] on link "Foto izdrukas" at bounding box center [479, 644] width 99 height 99
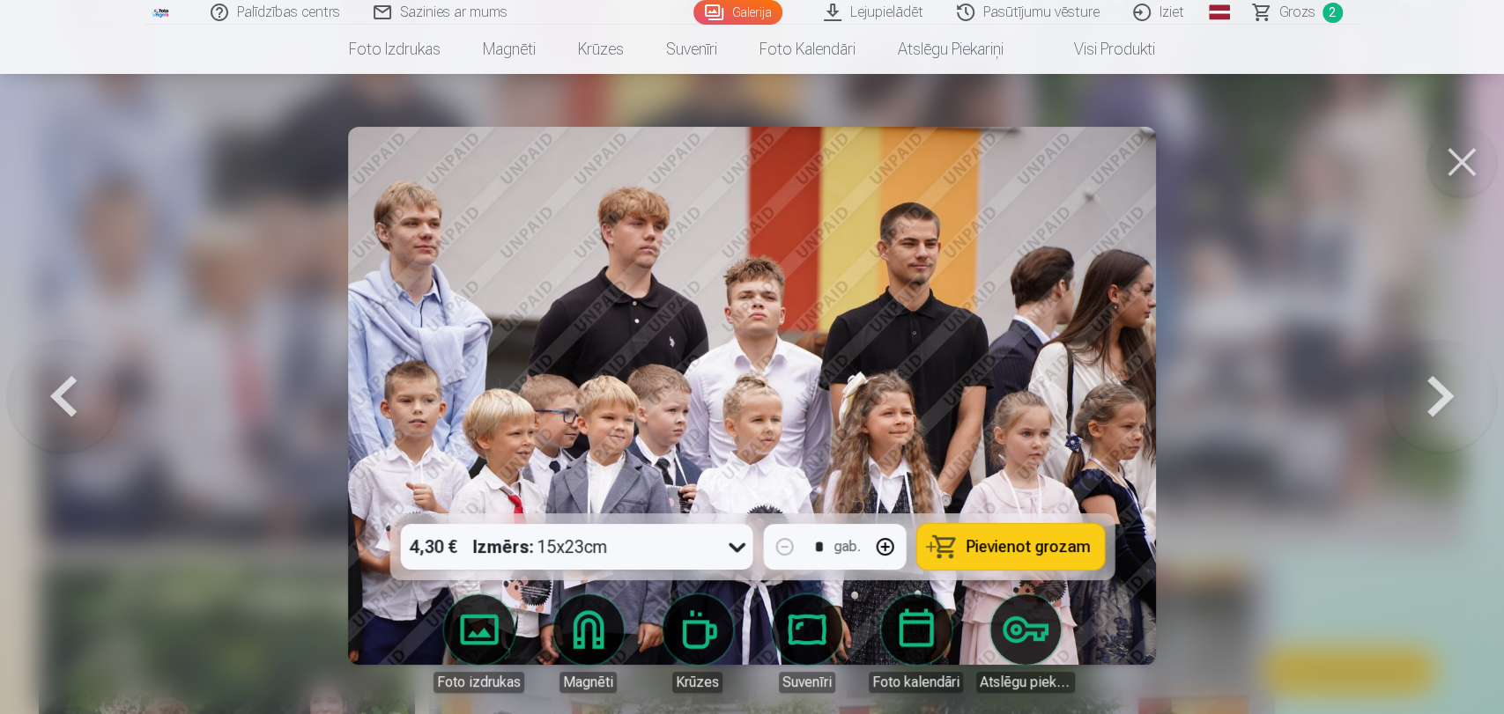
click at [1348, 165] on button at bounding box center [1461, 162] width 70 height 70
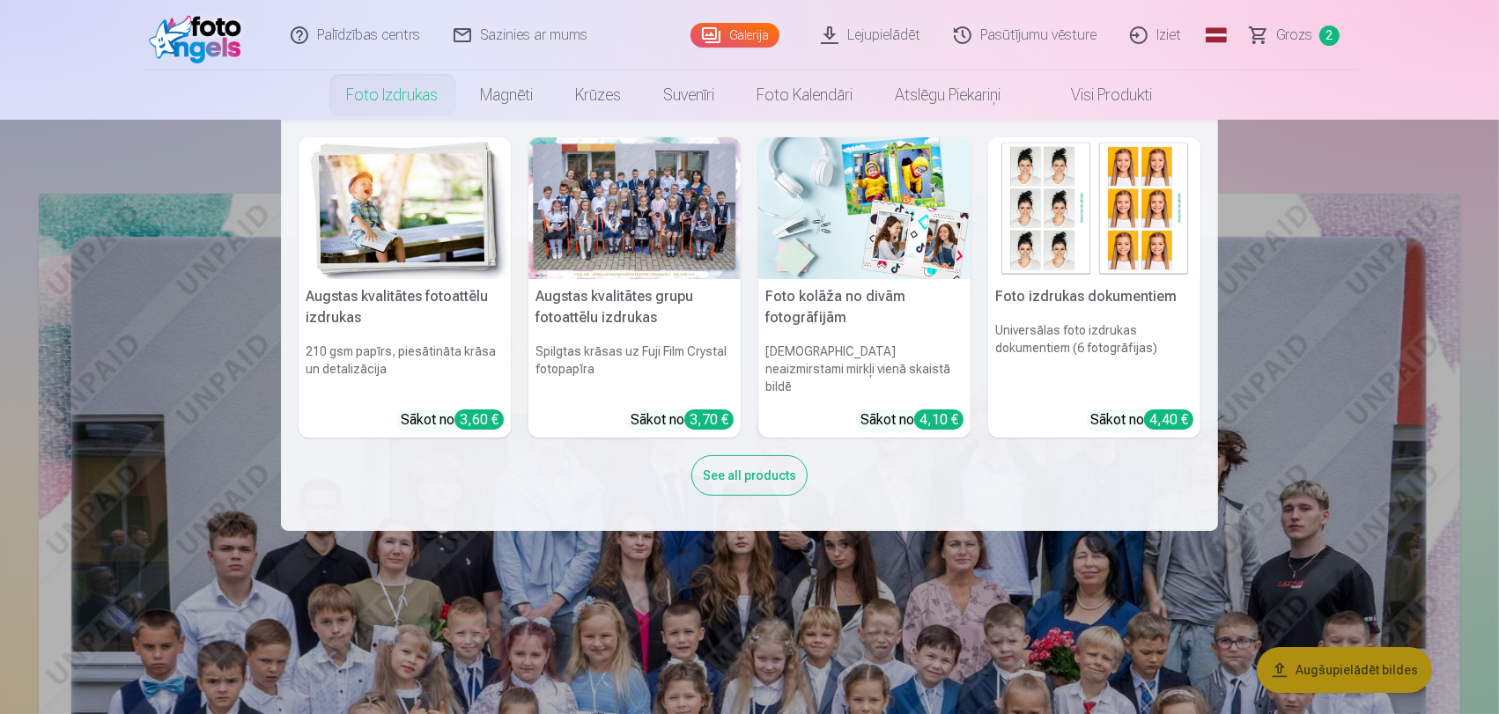
click at [378, 103] on link "Foto izdrukas" at bounding box center [393, 94] width 134 height 49
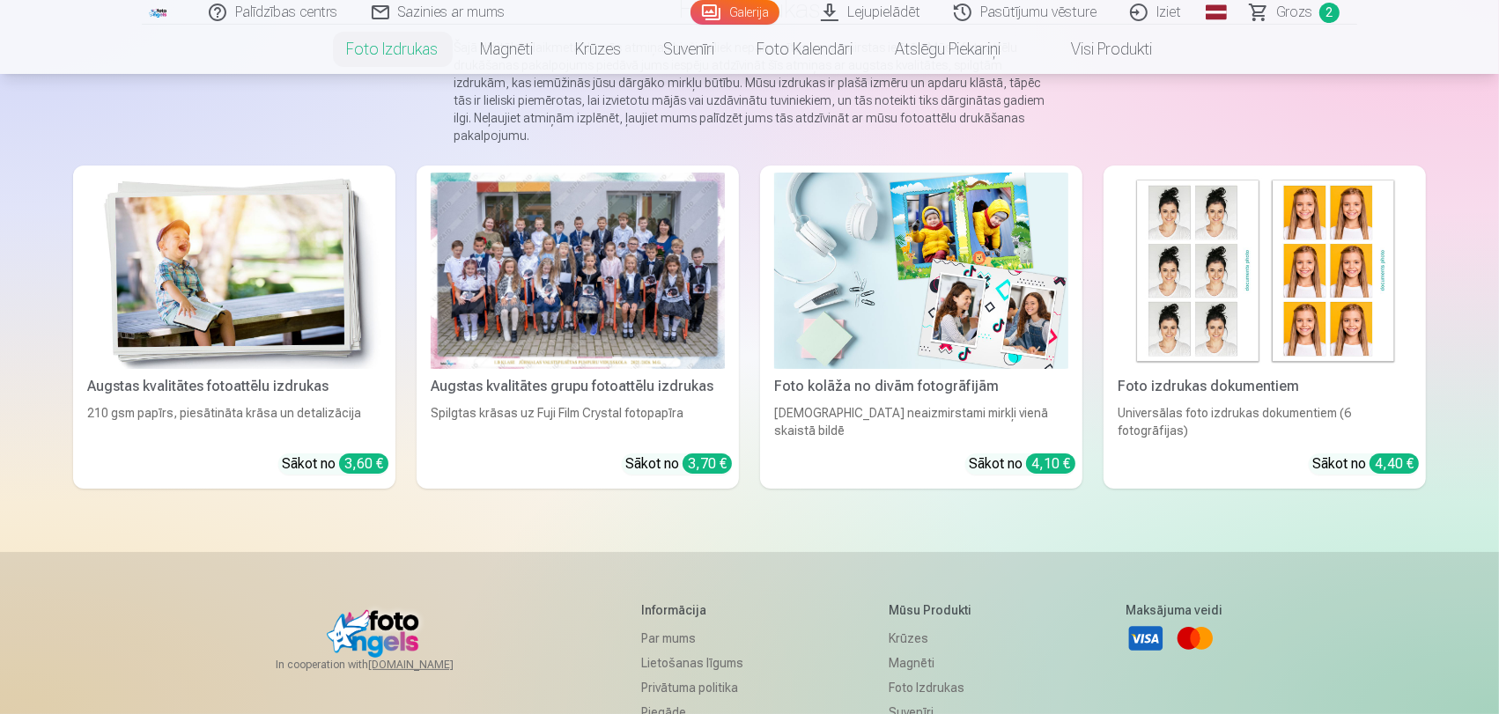
scroll to position [196, 0]
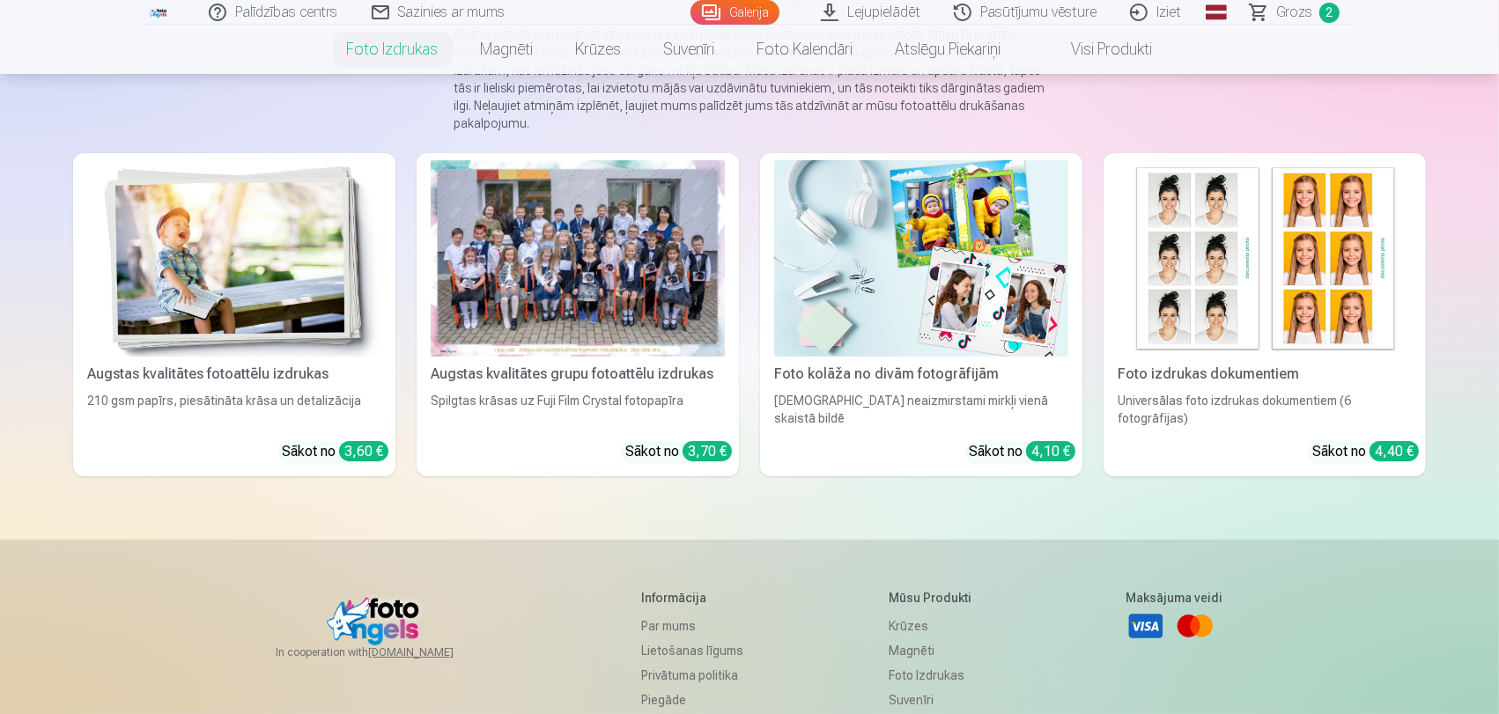
click at [656, 270] on div at bounding box center [578, 258] width 294 height 196
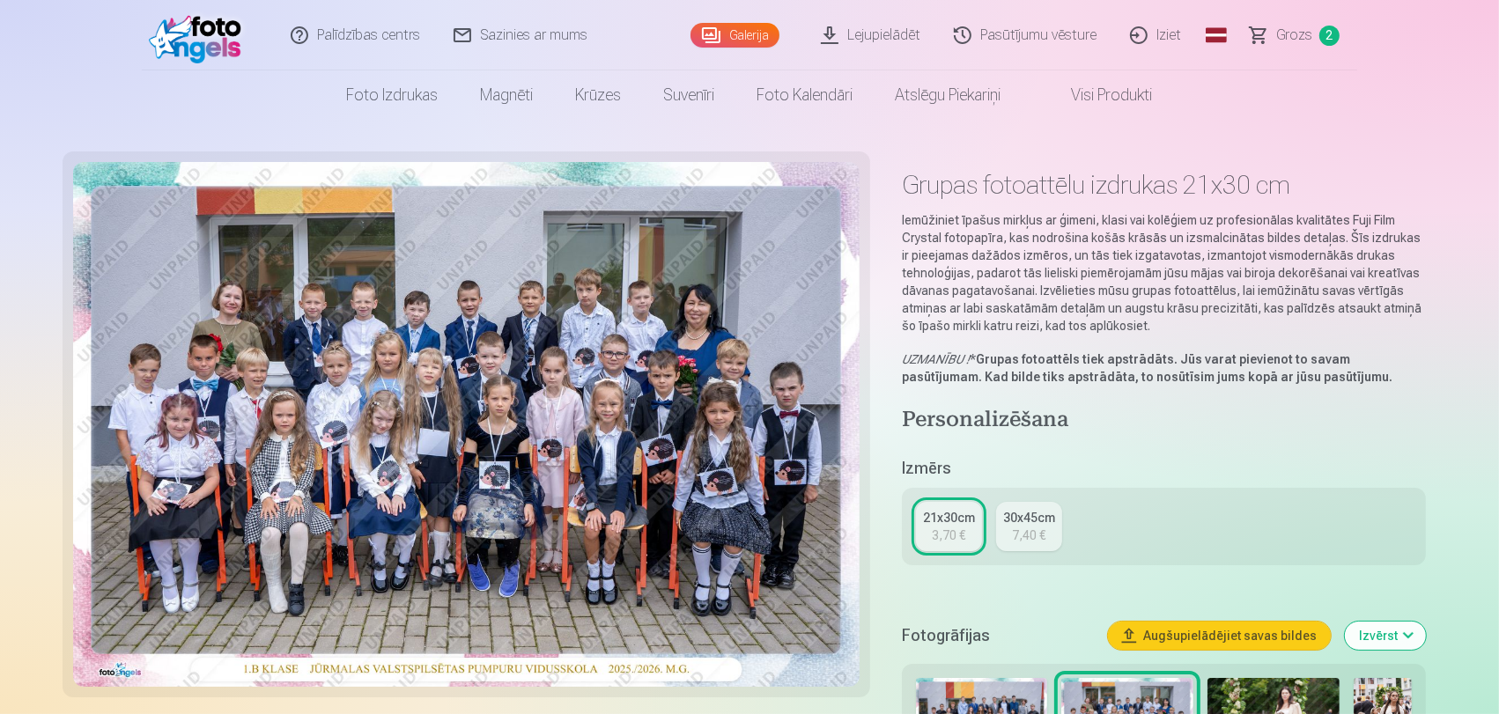
click at [1030, 527] on div "7,40 €" at bounding box center [1028, 536] width 33 height 18
click at [955, 536] on div "3,70 €" at bounding box center [948, 536] width 33 height 18
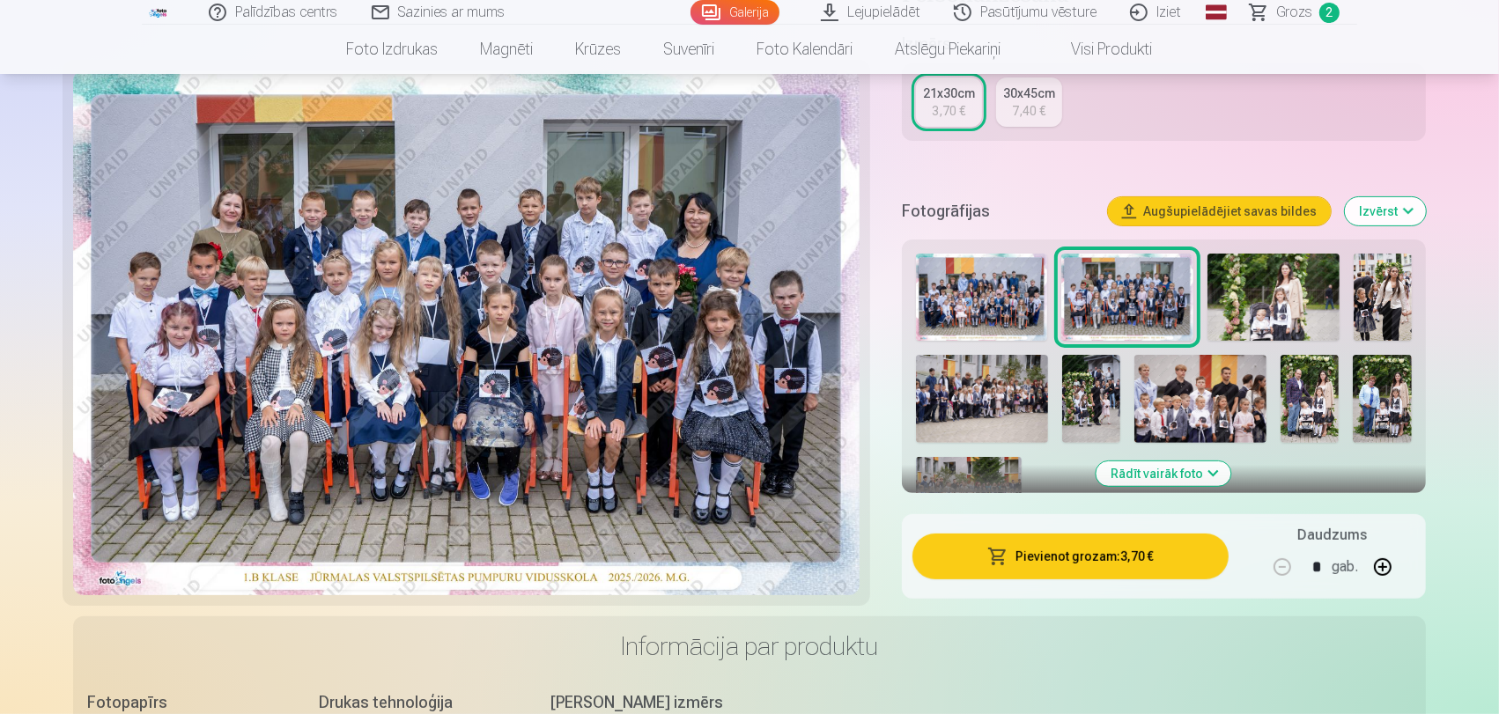
scroll to position [391, 0]
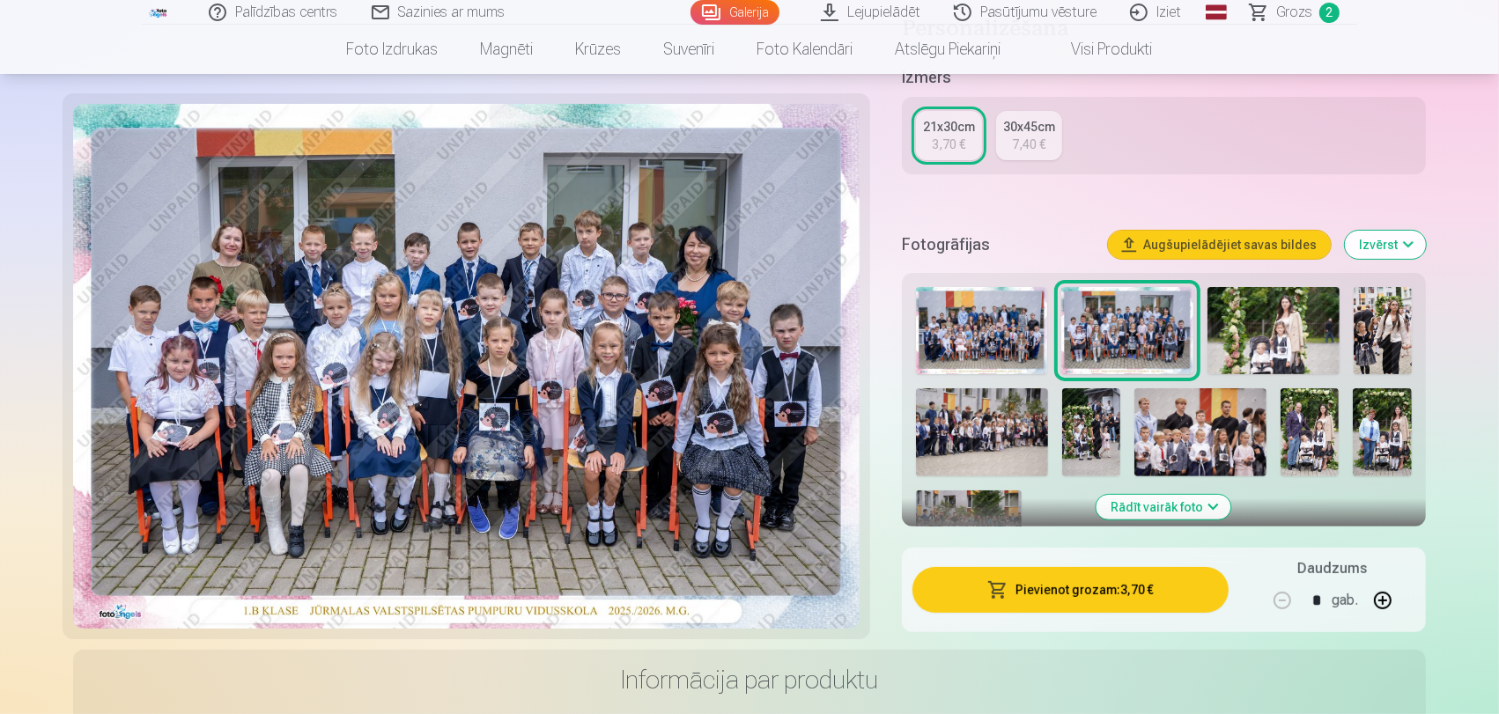
click at [1291, 333] on img at bounding box center [1274, 331] width 132 height 88
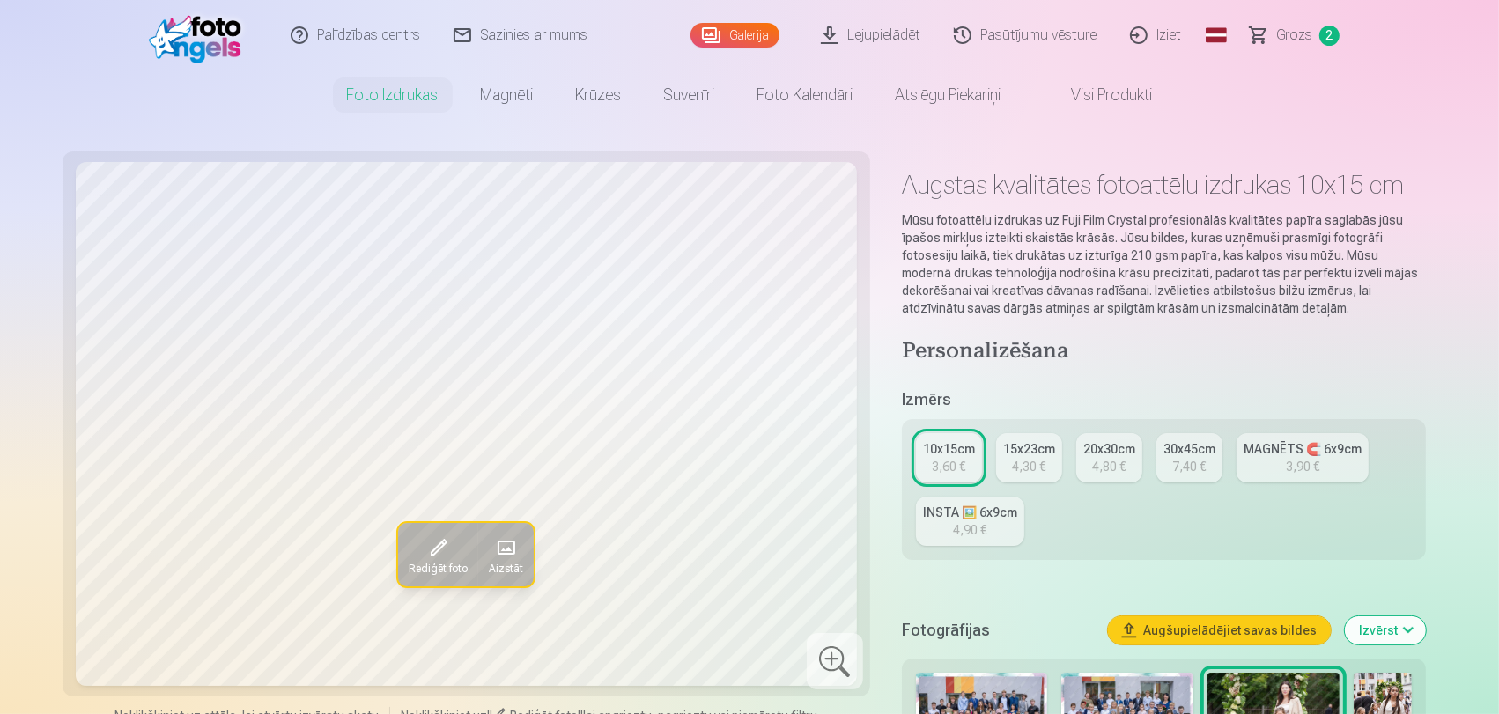
click at [1045, 455] on div "15x23cm" at bounding box center [1029, 449] width 52 height 18
click at [1106, 460] on div "4,80 €" at bounding box center [1108, 467] width 33 height 18
click at [1168, 463] on link "30x45cm 7,40 €" at bounding box center [1190, 457] width 66 height 49
click at [1125, 453] on div "20x30cm" at bounding box center [1110, 449] width 52 height 18
